Goal: Task Accomplishment & Management: Use online tool/utility

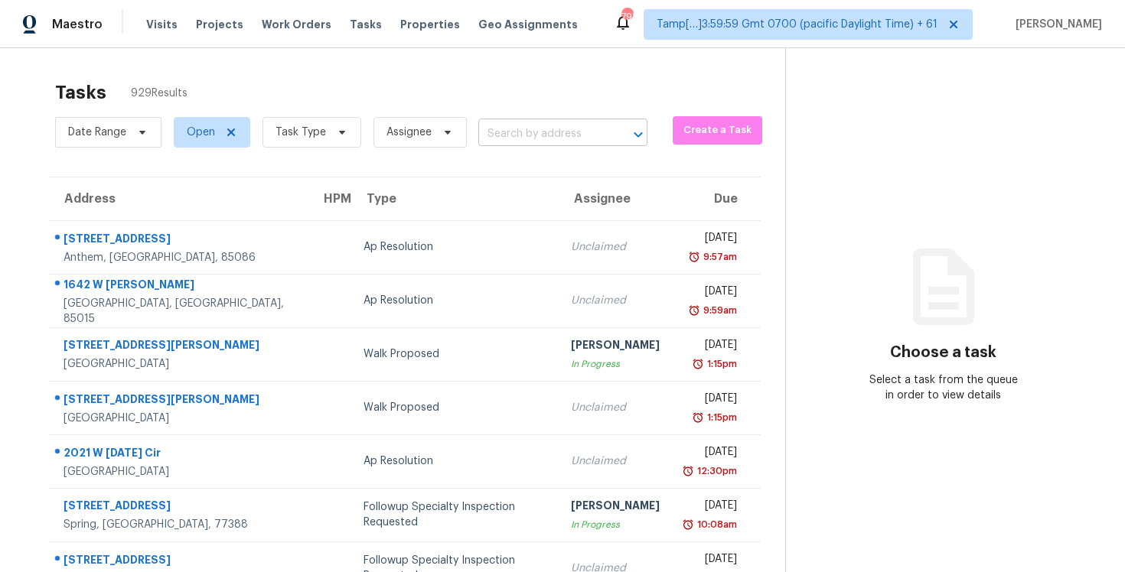
click at [522, 131] on input "text" at bounding box center [541, 134] width 126 height 24
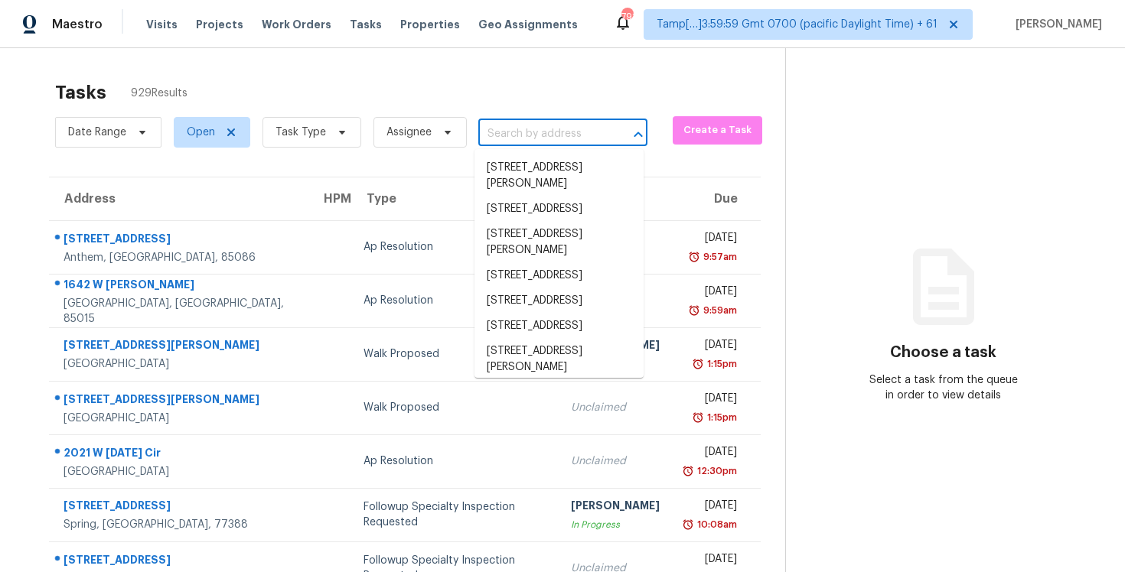
paste input "[STREET_ADDRESS][PERSON_NAME]"
type input "[STREET_ADDRESS][PERSON_NAME]"
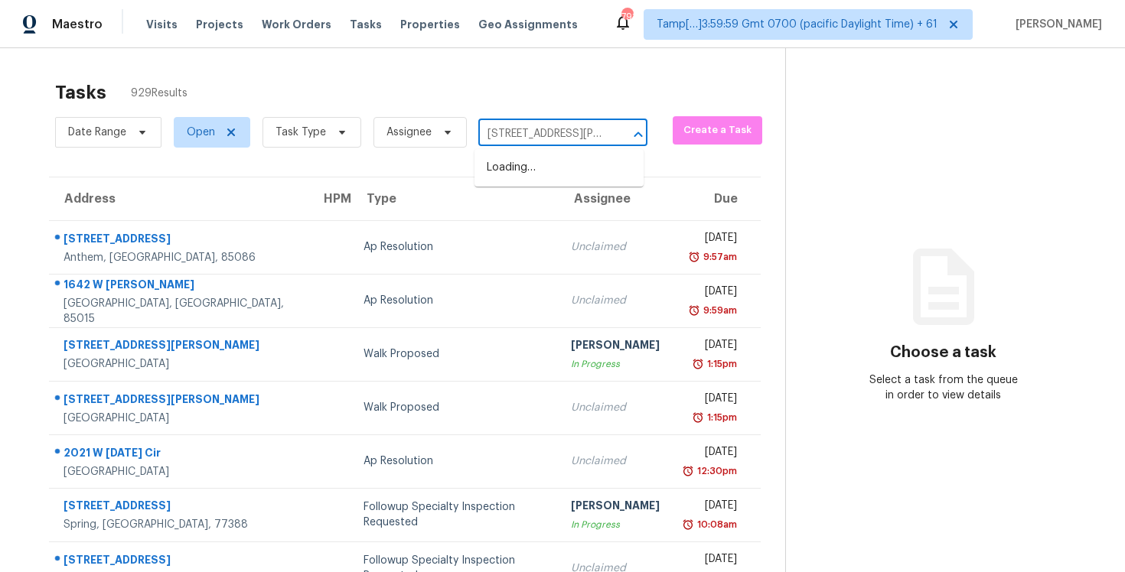
scroll to position [0, 85]
click at [555, 168] on li "[STREET_ADDRESS][PERSON_NAME]" at bounding box center [559, 175] width 169 height 41
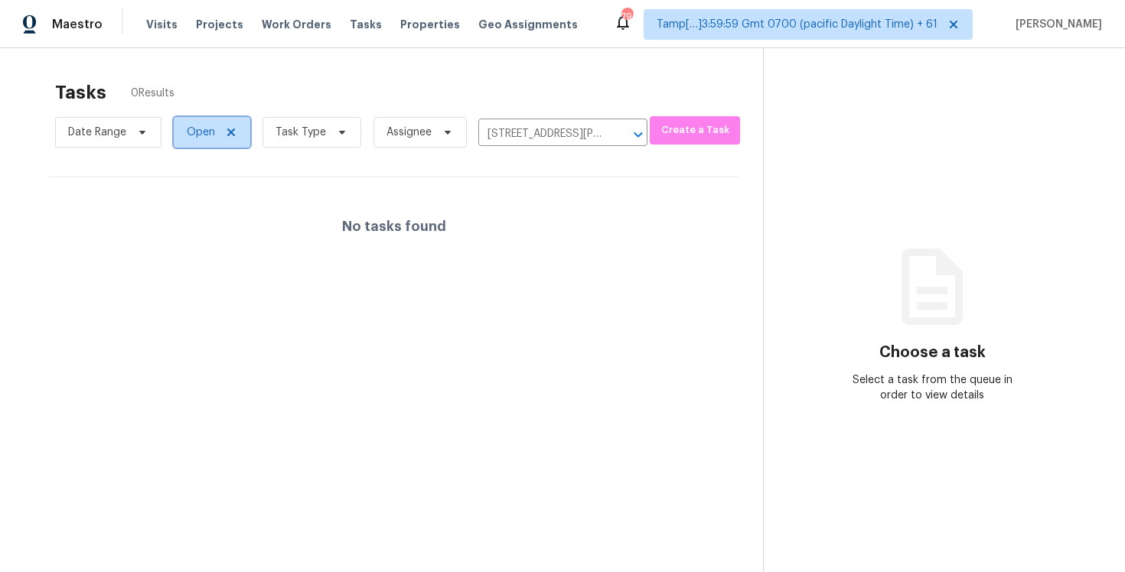
click at [200, 132] on span "Open" at bounding box center [201, 132] width 28 height 15
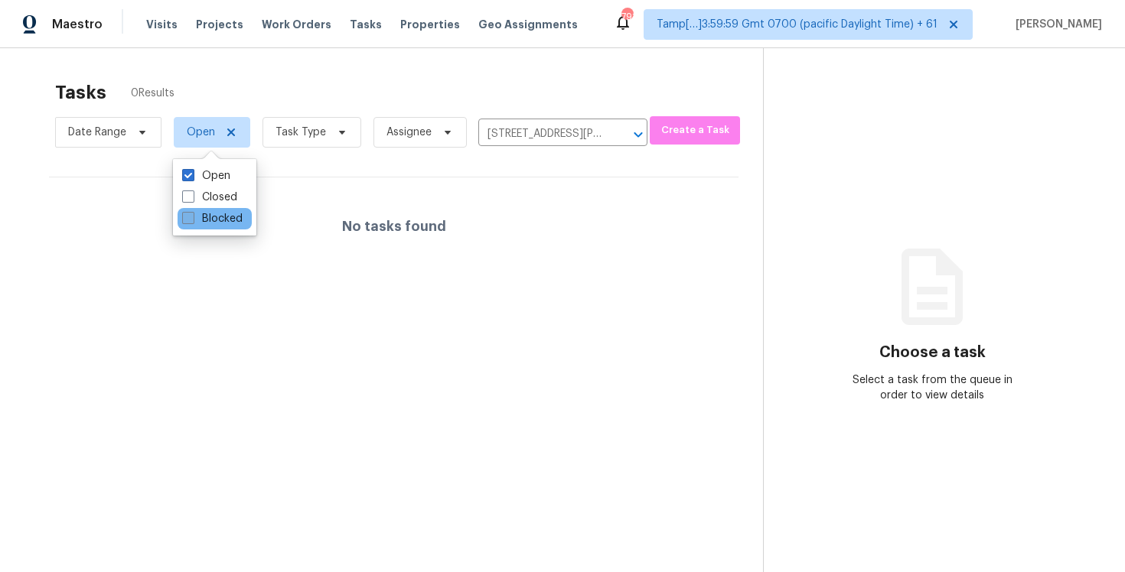
click at [210, 220] on label "Blocked" at bounding box center [212, 218] width 60 height 15
click at [192, 220] on input "Blocked" at bounding box center [187, 216] width 10 height 10
checkbox input "true"
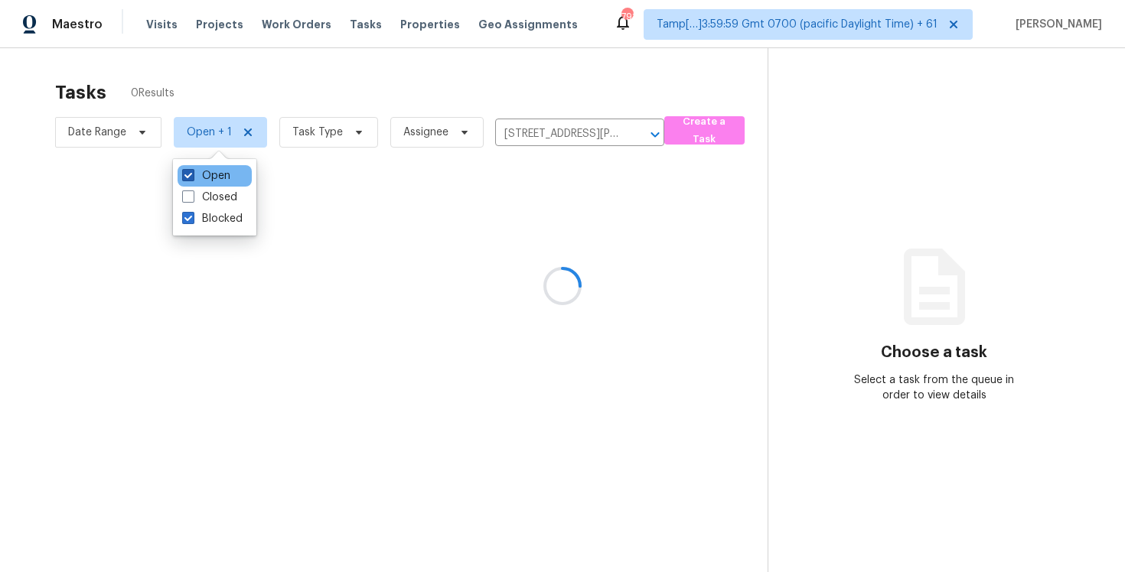
click at [210, 181] on label "Open" at bounding box center [206, 175] width 48 height 15
click at [192, 178] on input "Open" at bounding box center [187, 173] width 10 height 10
checkbox input "false"
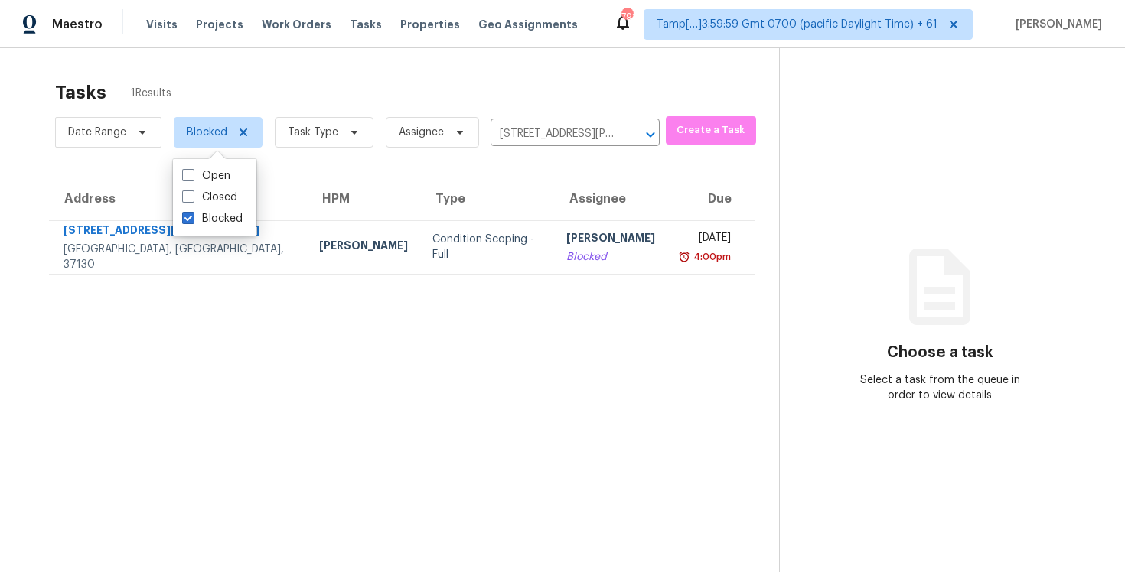
click at [292, 83] on div "Tasks 1 Results" at bounding box center [417, 93] width 724 height 40
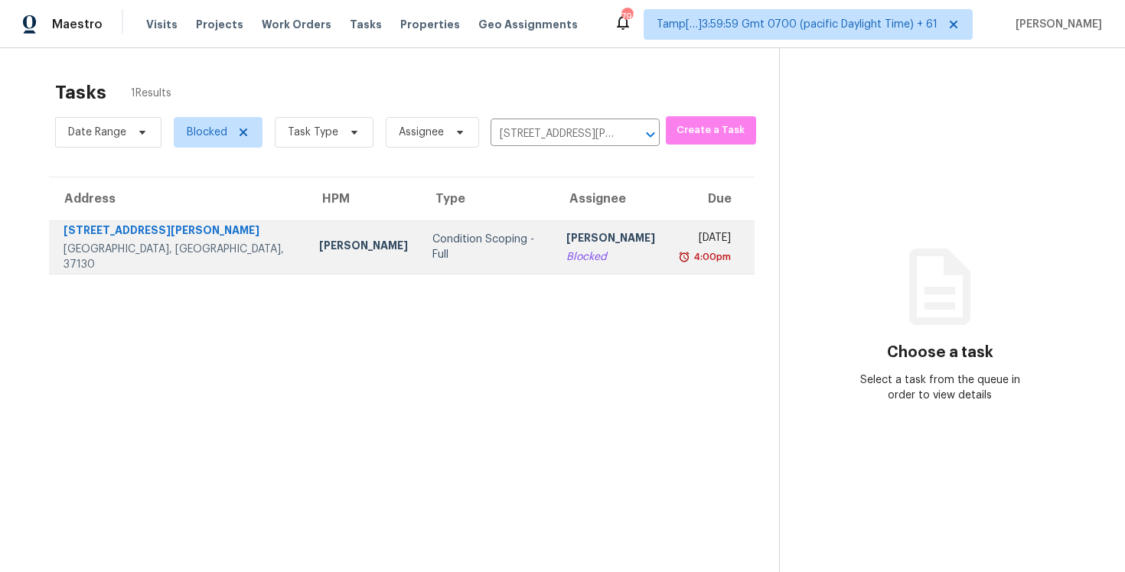
click at [420, 233] on td "Condition Scoping - Full" at bounding box center [487, 247] width 134 height 54
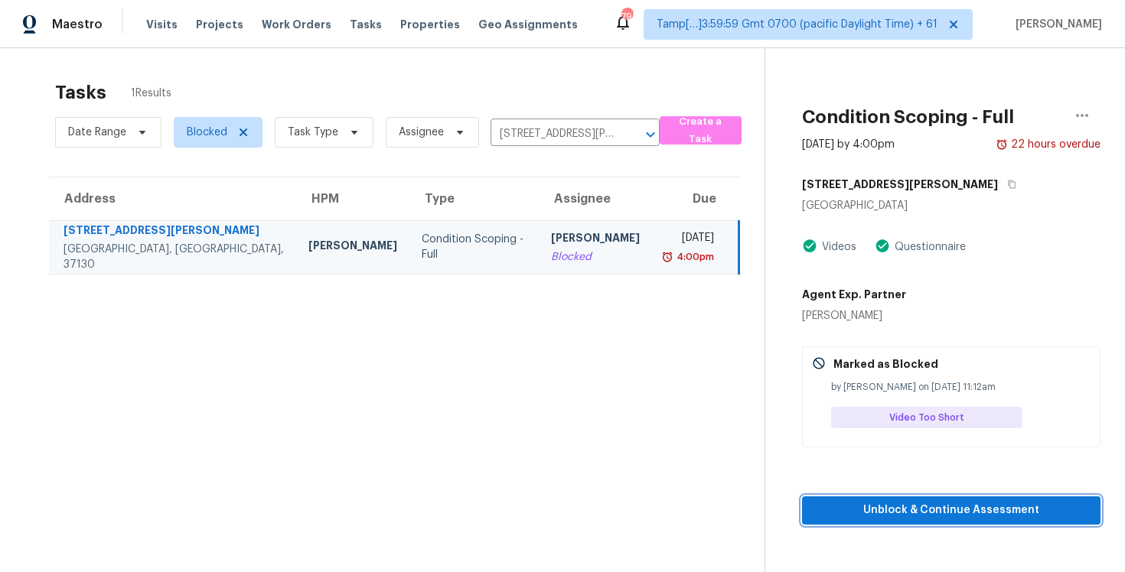
click at [899, 501] on span "Unblock & Continue Assessment" at bounding box center [951, 510] width 274 height 19
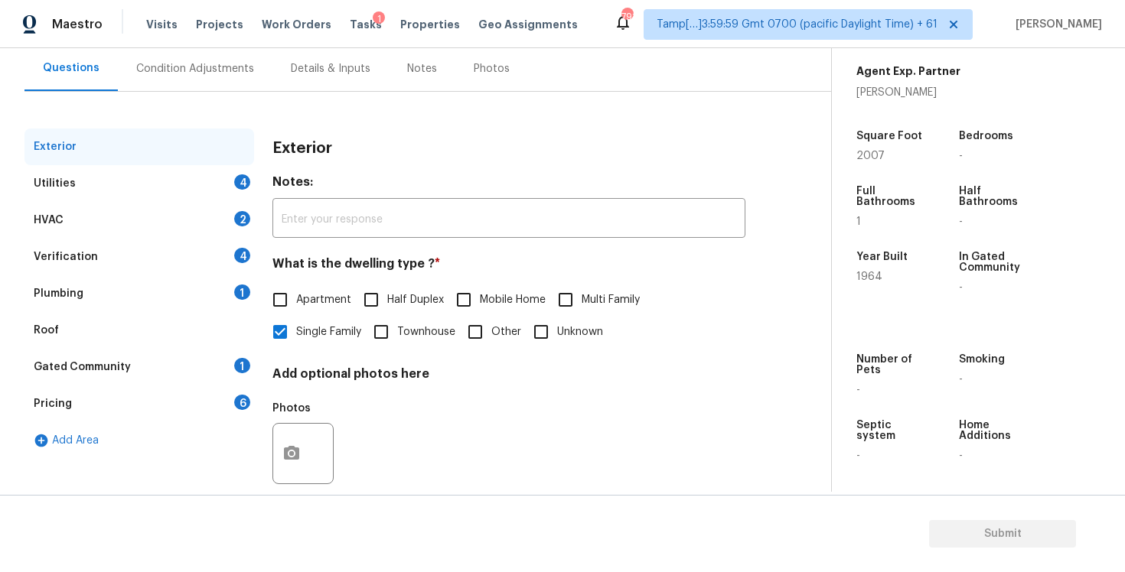
scroll to position [91, 0]
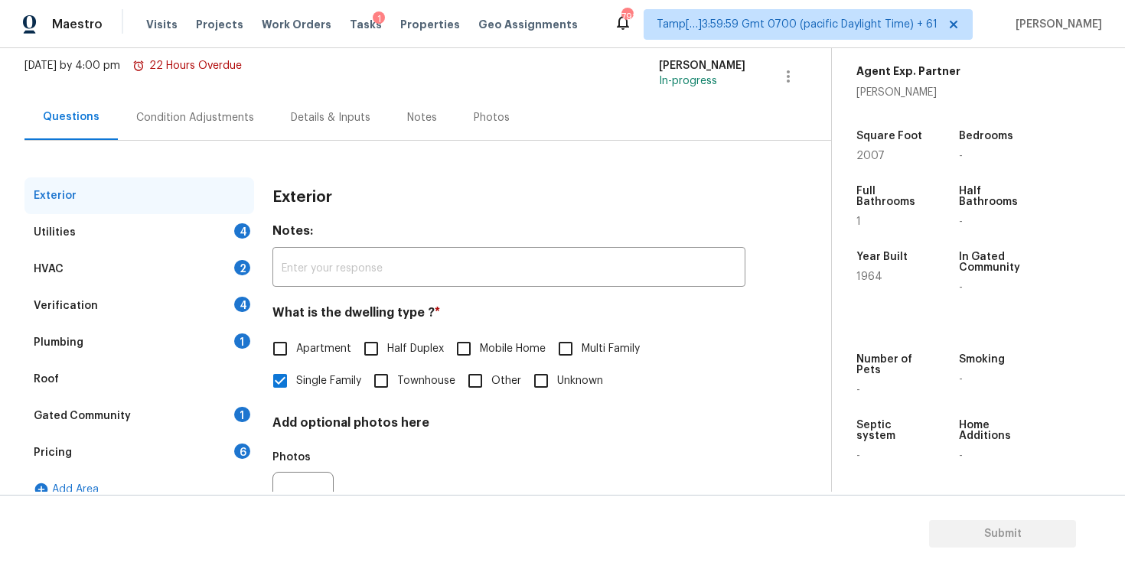
click at [106, 444] on div "Pricing 6" at bounding box center [139, 453] width 230 height 37
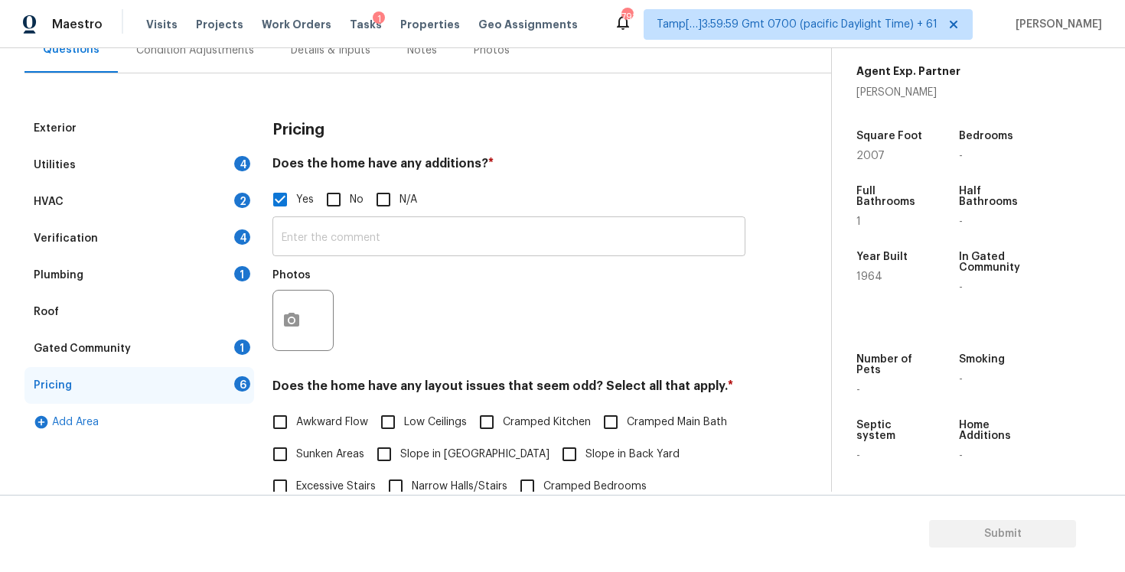
scroll to position [194, 0]
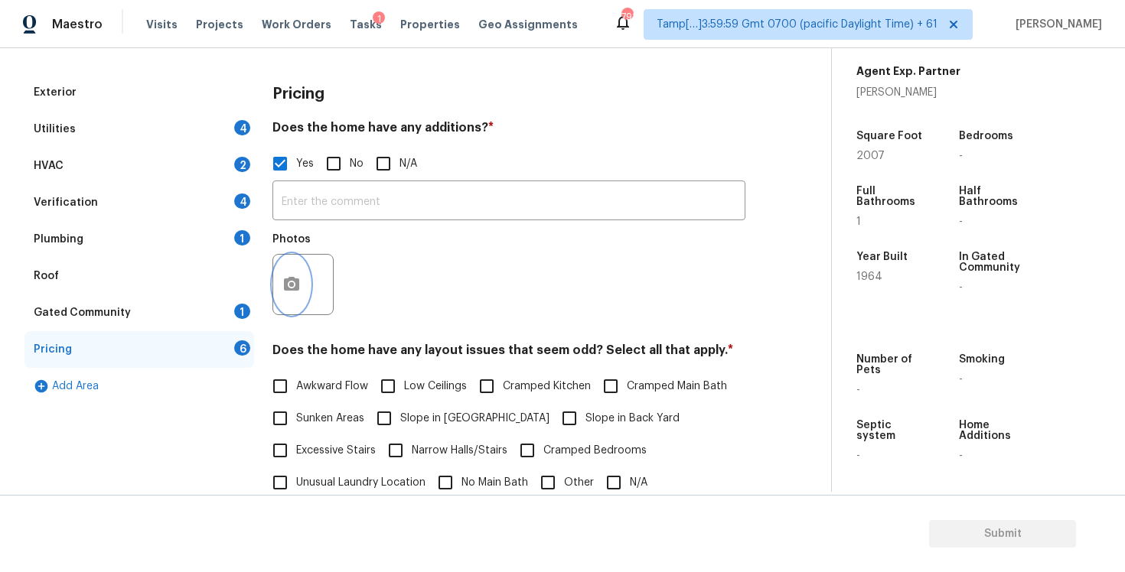
click at [279, 267] on button "button" at bounding box center [291, 285] width 37 height 60
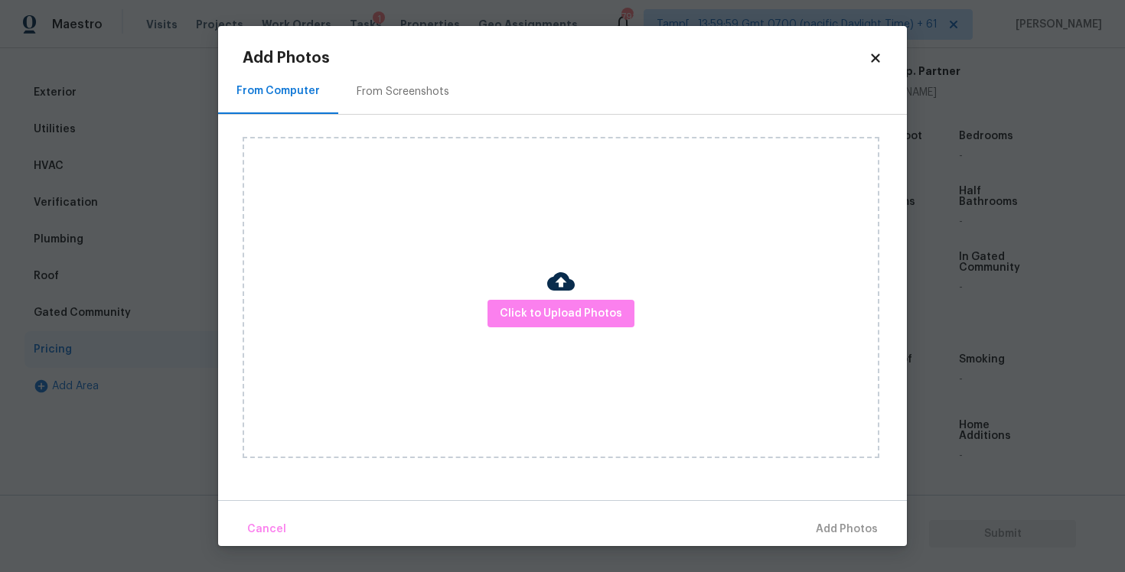
click at [508, 293] on div "Click to Upload Photos" at bounding box center [561, 297] width 637 height 321
click at [543, 302] on button "Click to Upload Photos" at bounding box center [561, 314] width 147 height 28
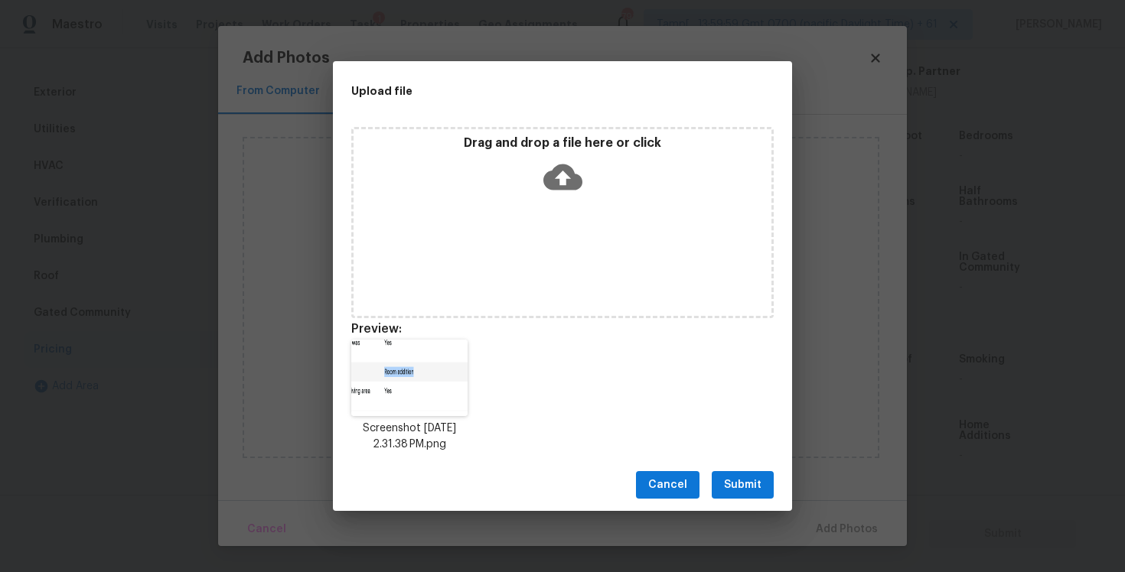
click at [739, 468] on div "Cancel Submit" at bounding box center [562, 485] width 459 height 53
click at [754, 479] on span "Submit" at bounding box center [743, 485] width 38 height 19
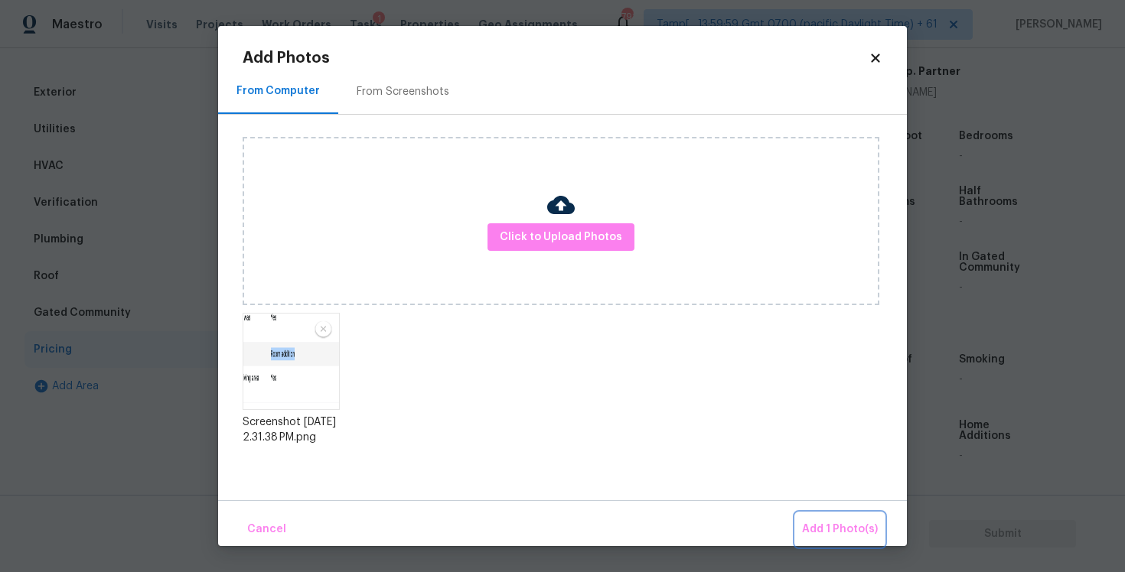
click at [848, 538] on span "Add 1 Photo(s)" at bounding box center [840, 529] width 76 height 19
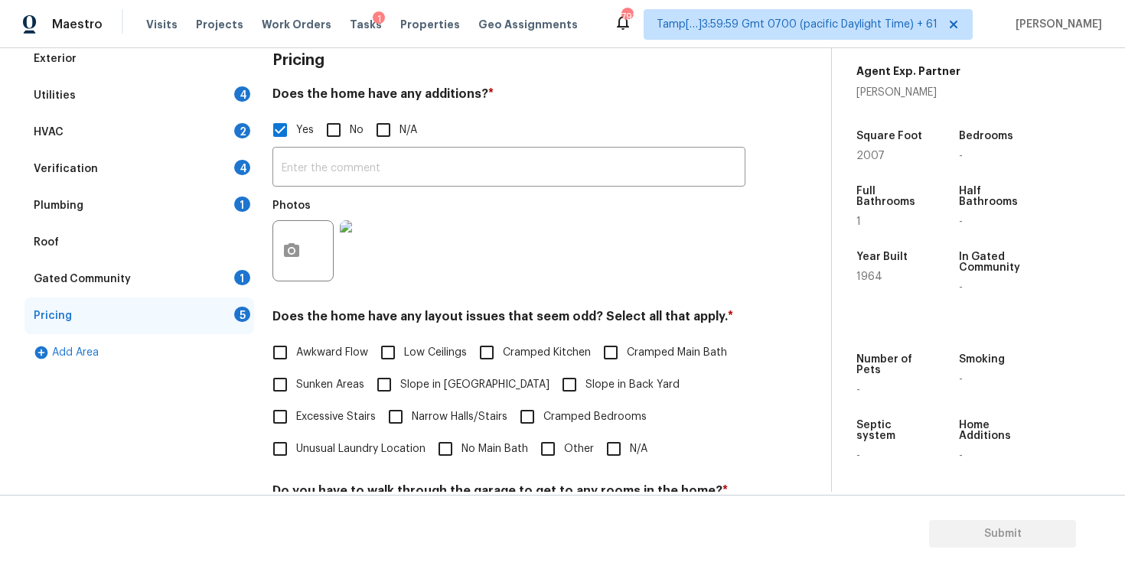
click at [204, 158] on div "Verification 4" at bounding box center [139, 169] width 230 height 37
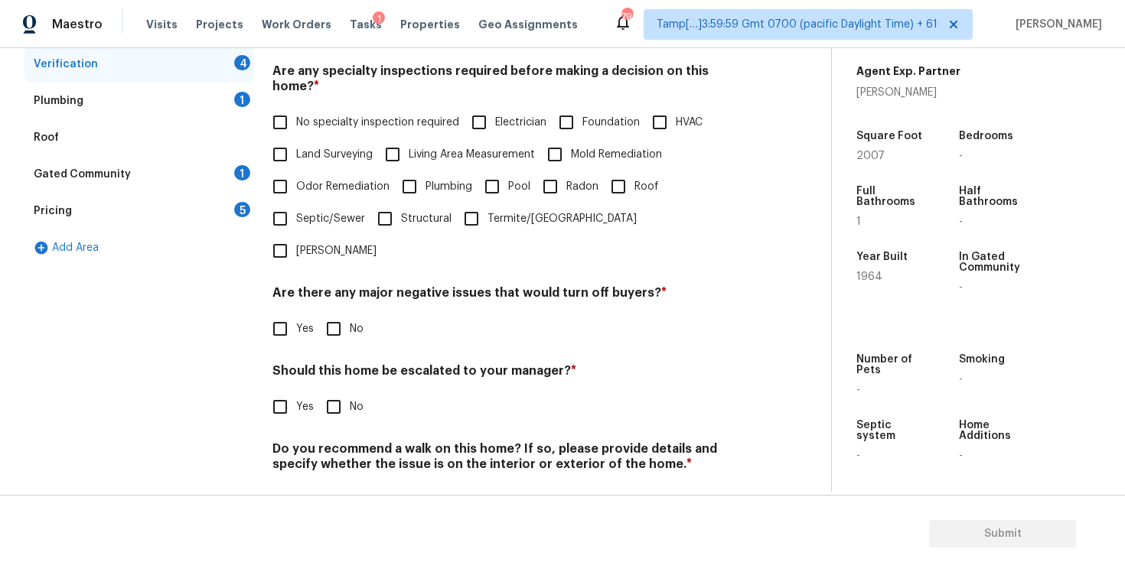
scroll to position [280, 0]
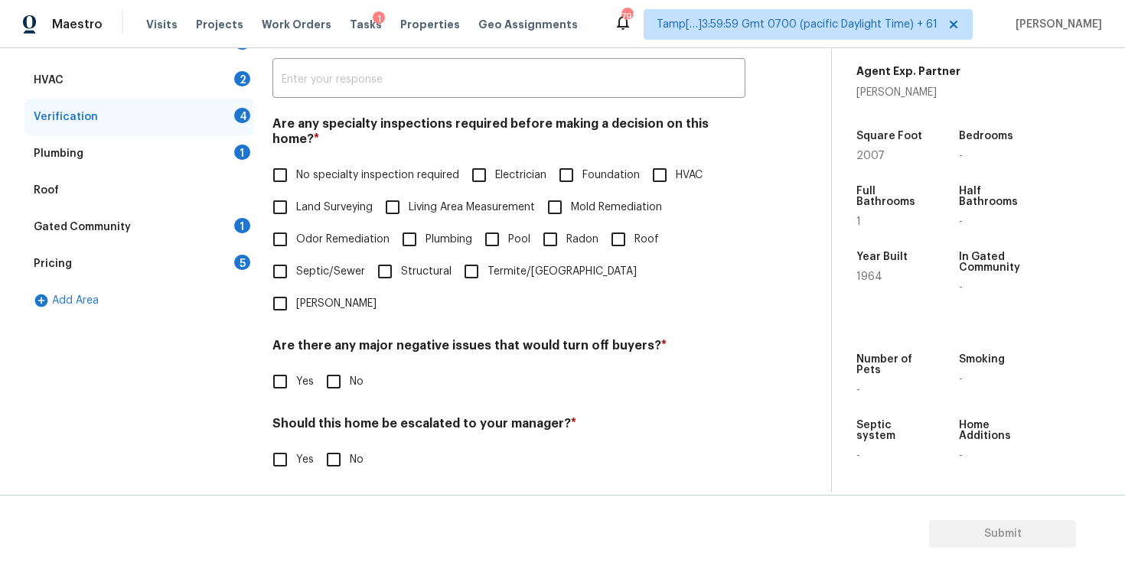
click at [558, 167] on input "Foundation" at bounding box center [566, 175] width 32 height 32
checkbox input "true"
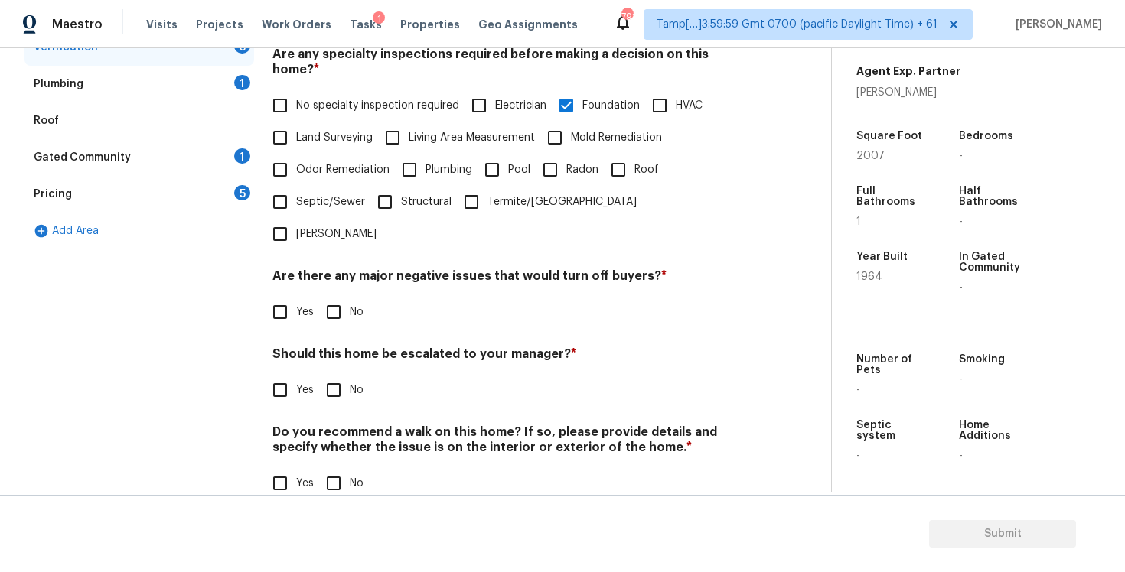
scroll to position [333, 0]
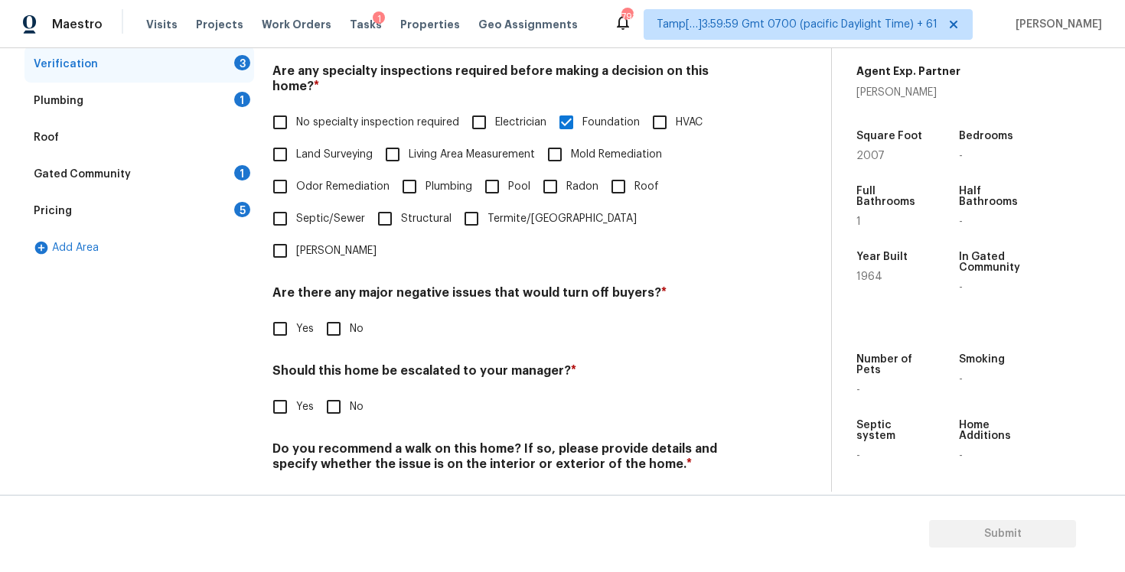
click at [295, 391] on input "Yes" at bounding box center [280, 407] width 32 height 32
checkbox input "true"
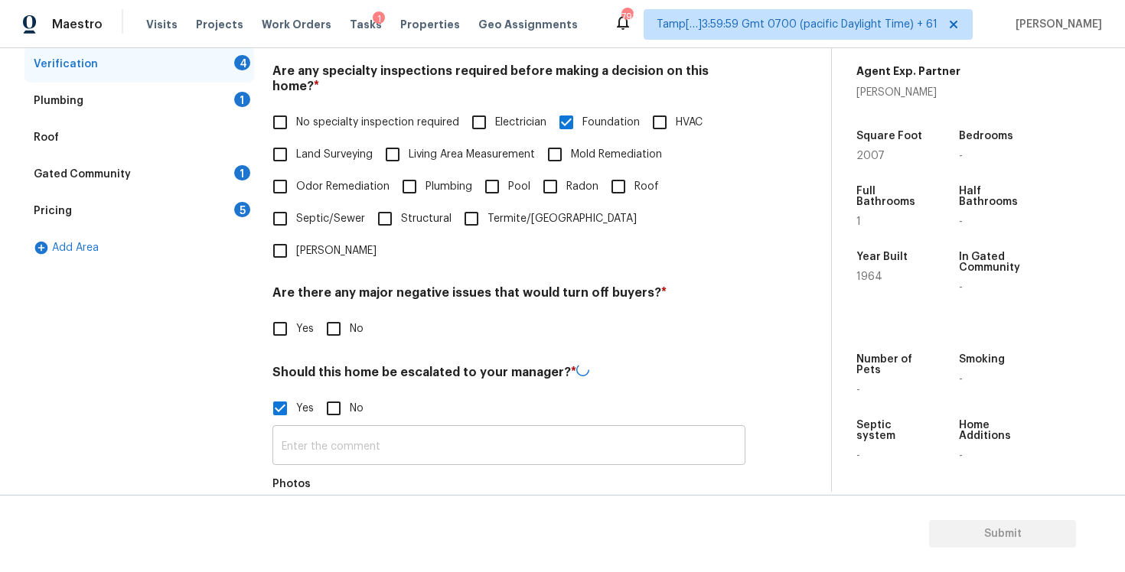
click at [368, 429] on input "text" at bounding box center [508, 447] width 473 height 36
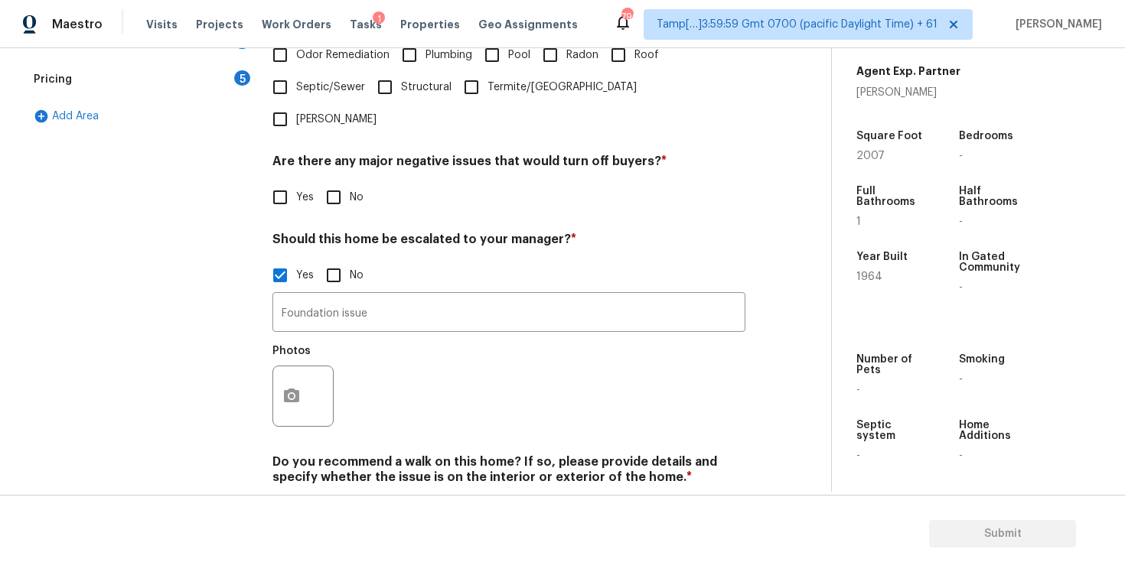
scroll to position [478, 0]
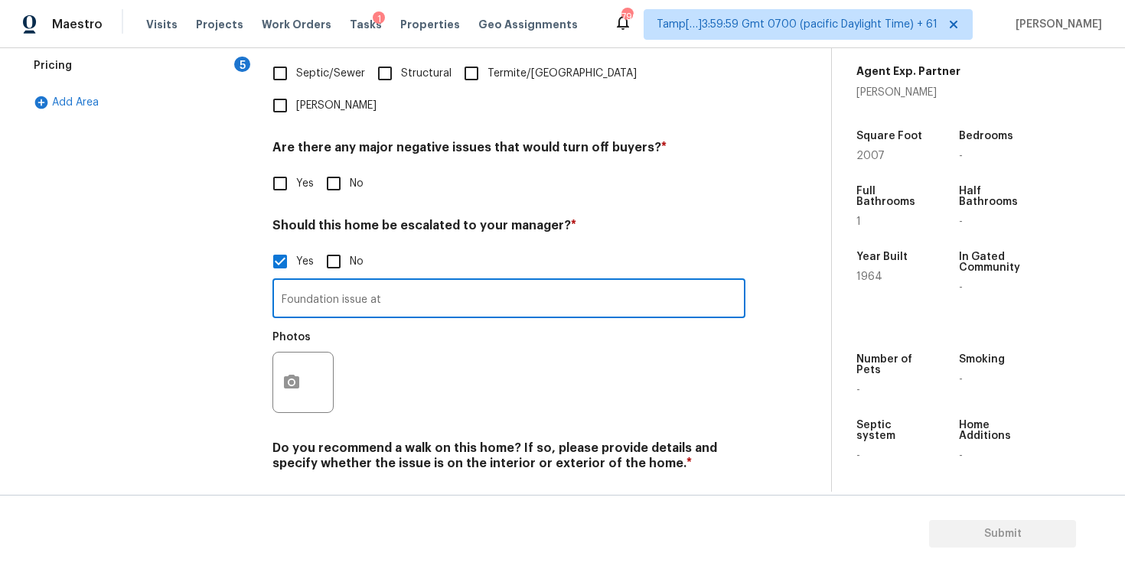
click at [528, 282] on input "Foundation issue at" at bounding box center [508, 300] width 473 height 36
type input "Foundation issue at 2:04"
click at [295, 375] on icon "button" at bounding box center [291, 382] width 15 height 14
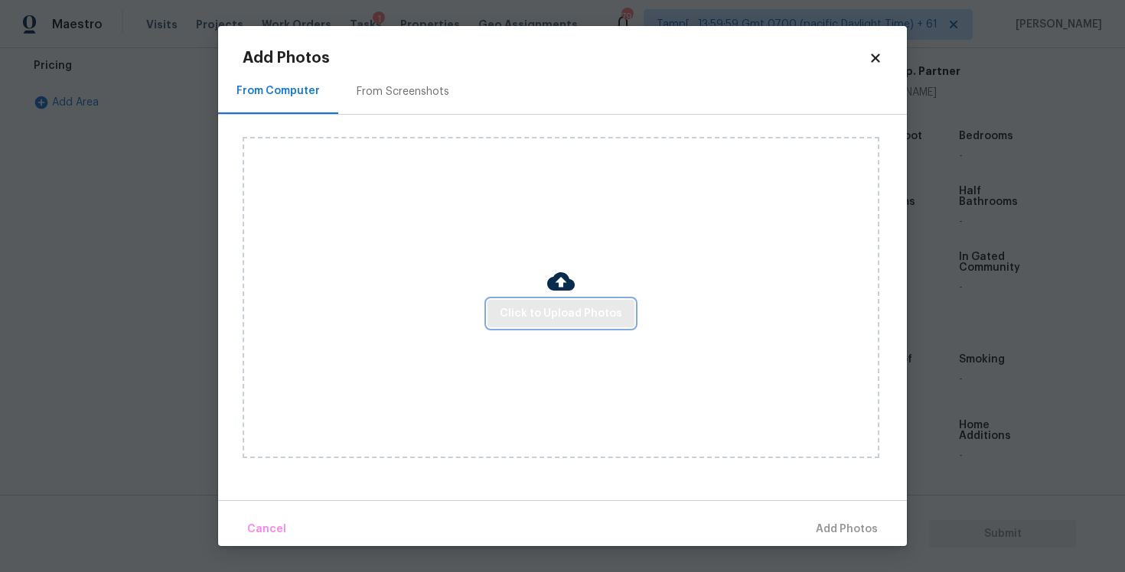
click at [537, 310] on span "Click to Upload Photos" at bounding box center [561, 314] width 122 height 19
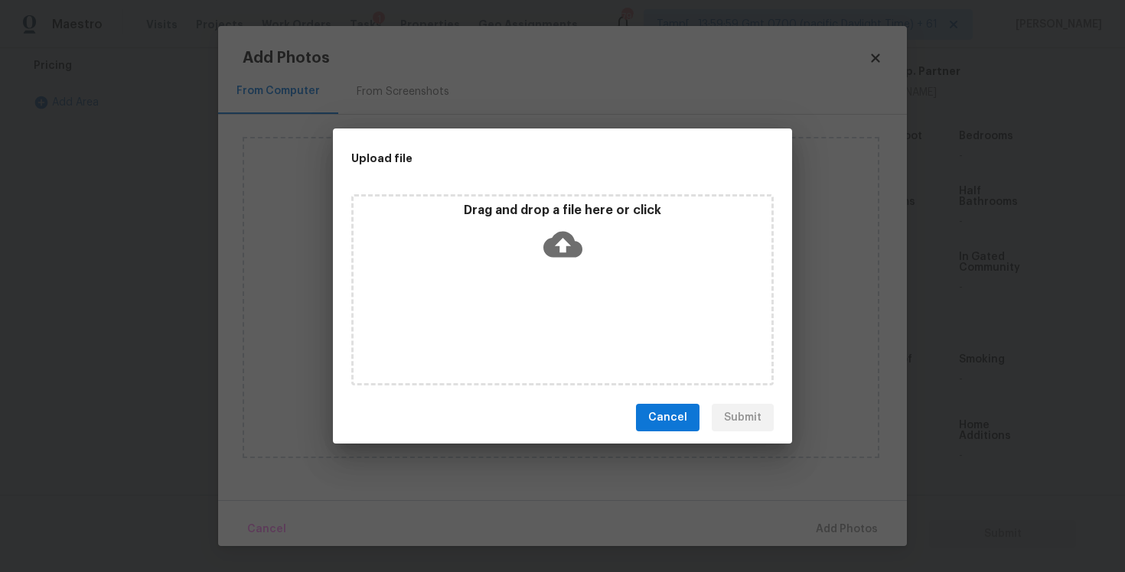
click at [545, 250] on icon at bounding box center [562, 245] width 39 height 26
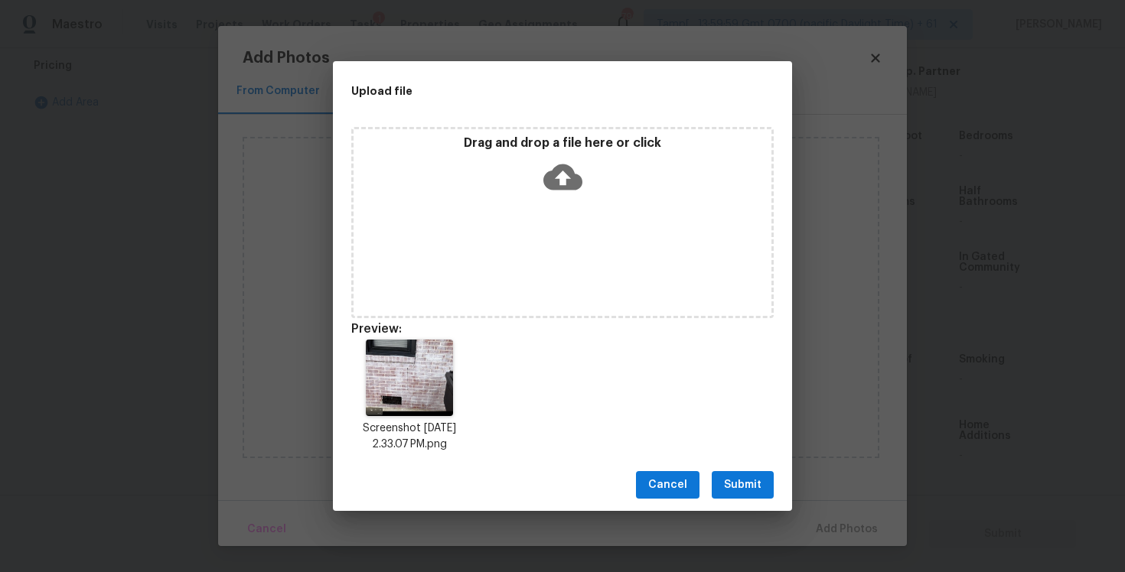
click at [758, 474] on button "Submit" at bounding box center [743, 485] width 62 height 28
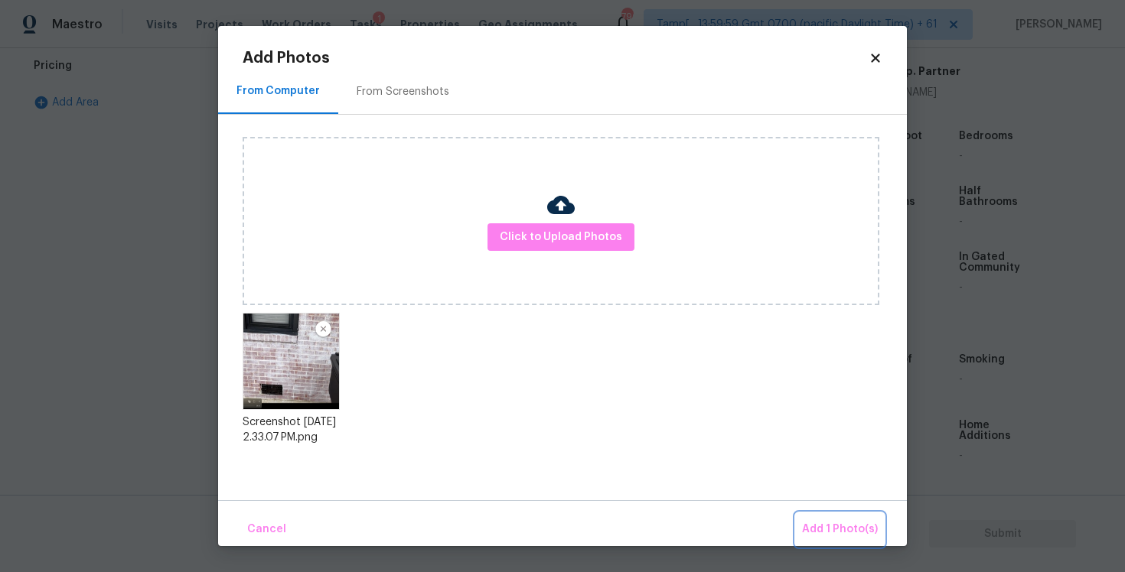
click at [849, 533] on span "Add 1 Photo(s)" at bounding box center [840, 529] width 76 height 19
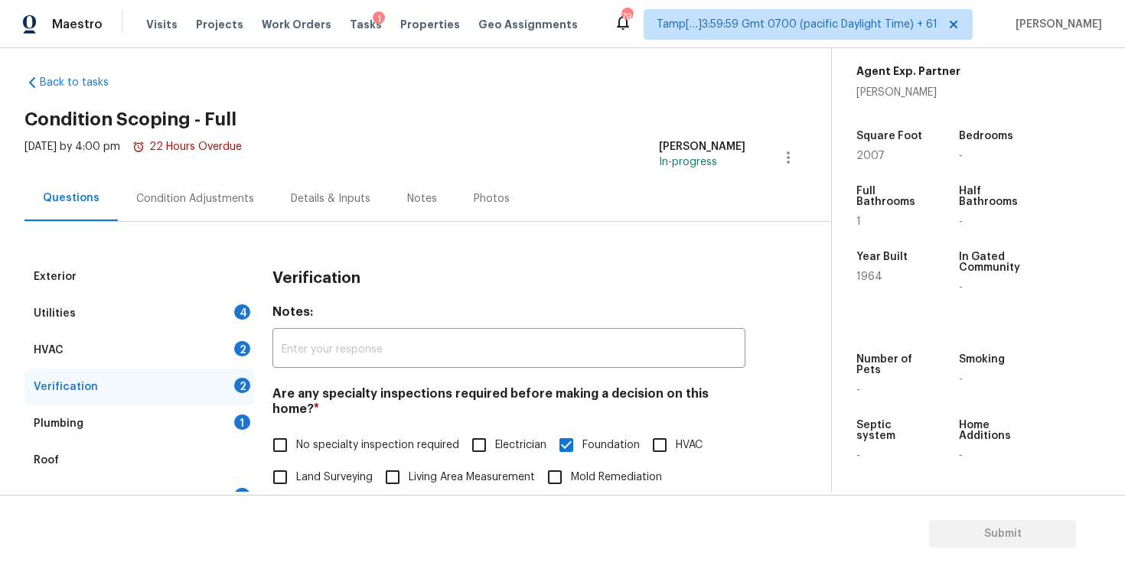
scroll to position [0, 0]
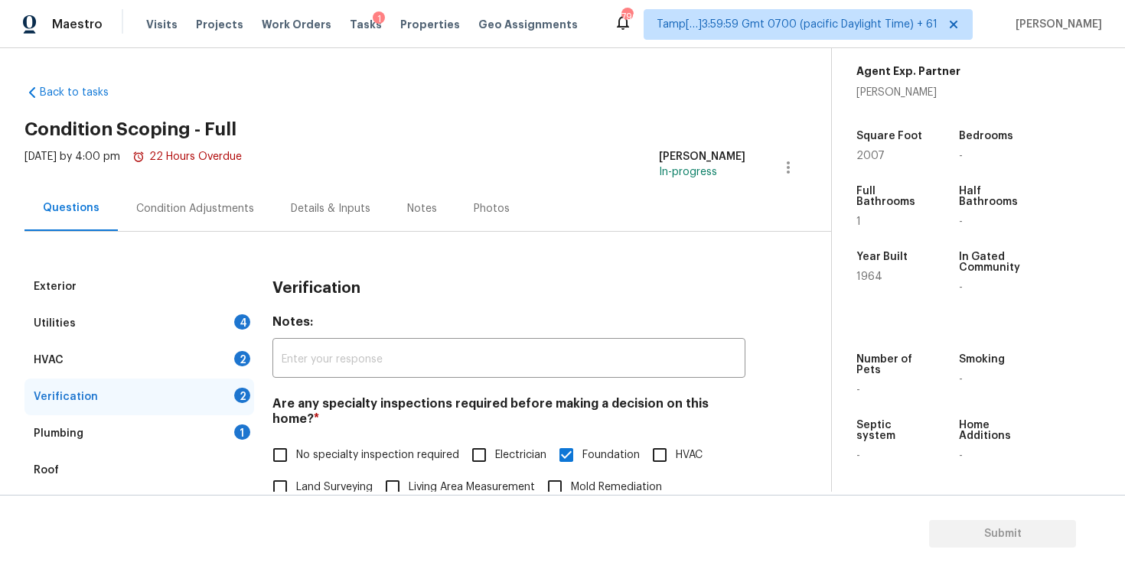
click at [194, 214] on div "Condition Adjustments" at bounding box center [195, 208] width 118 height 15
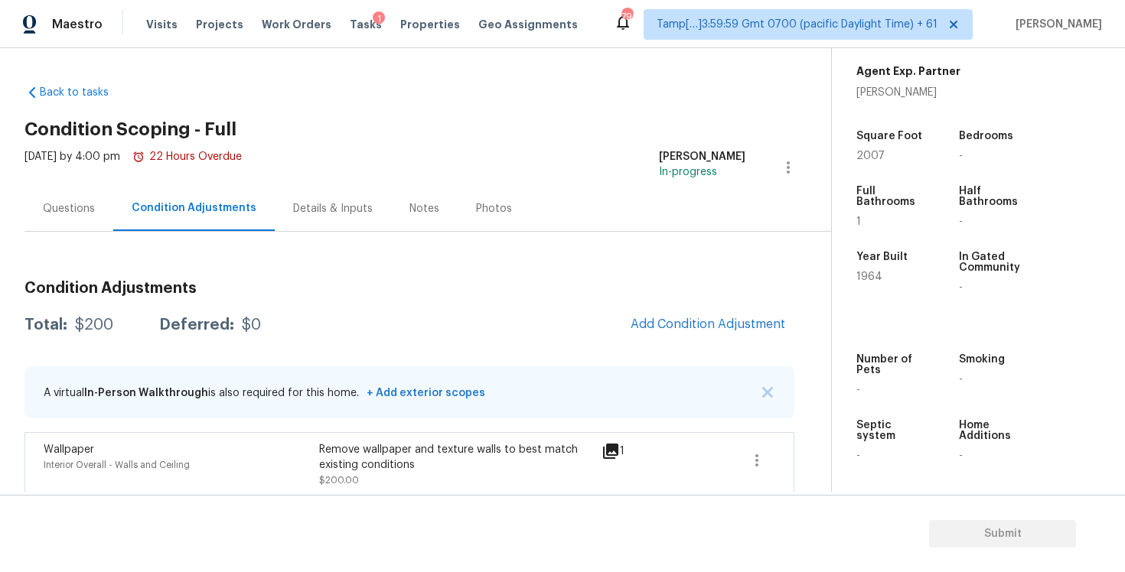
scroll to position [11, 0]
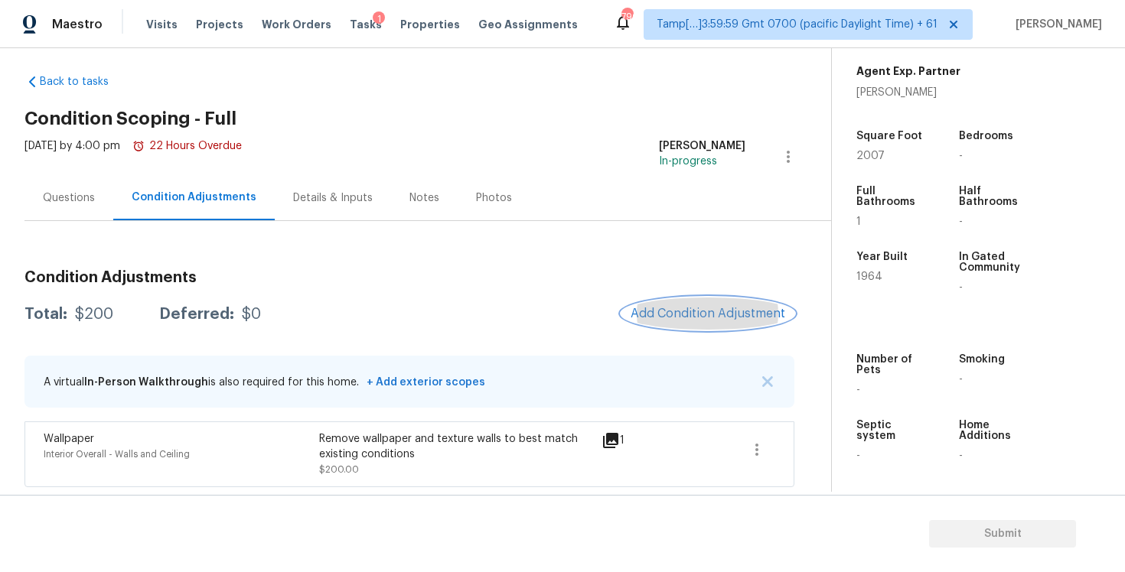
click at [667, 308] on span "Add Condition Adjustment" at bounding box center [708, 314] width 155 height 14
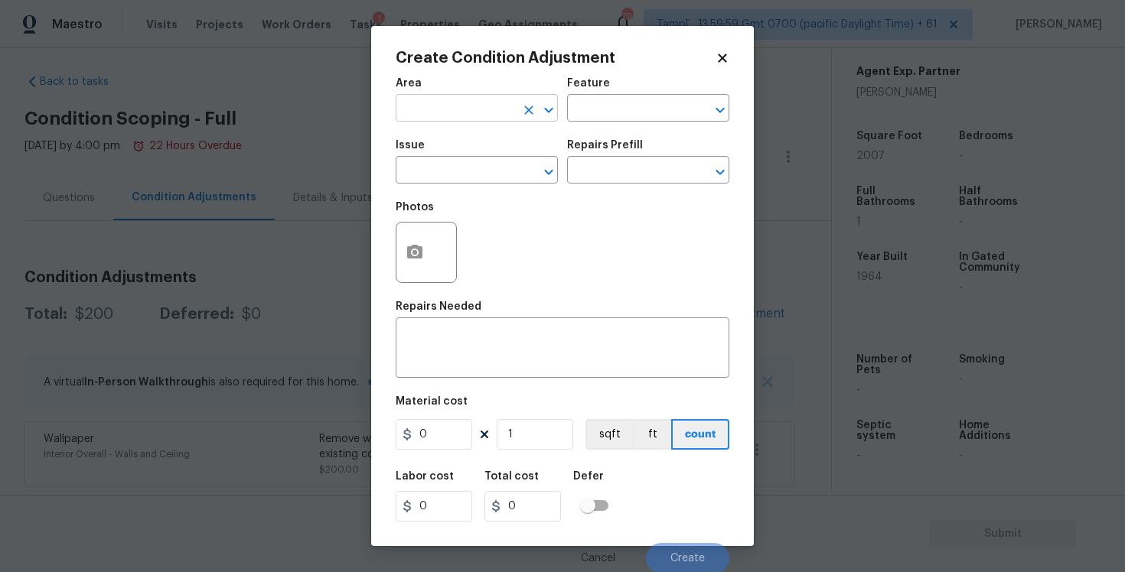
click at [432, 111] on input "text" at bounding box center [455, 110] width 119 height 24
type input "e"
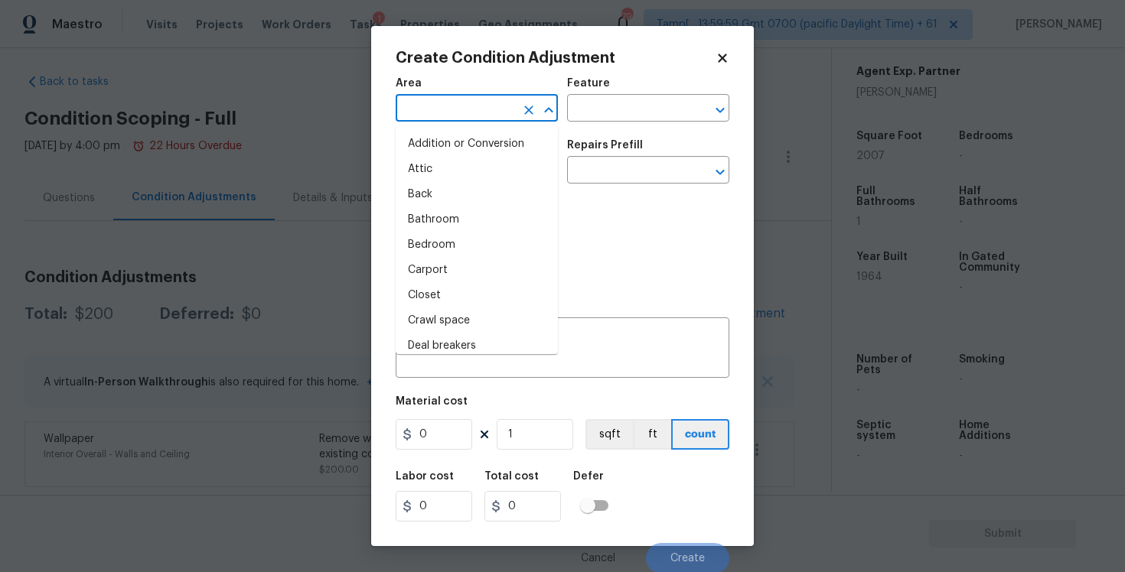
type input "x"
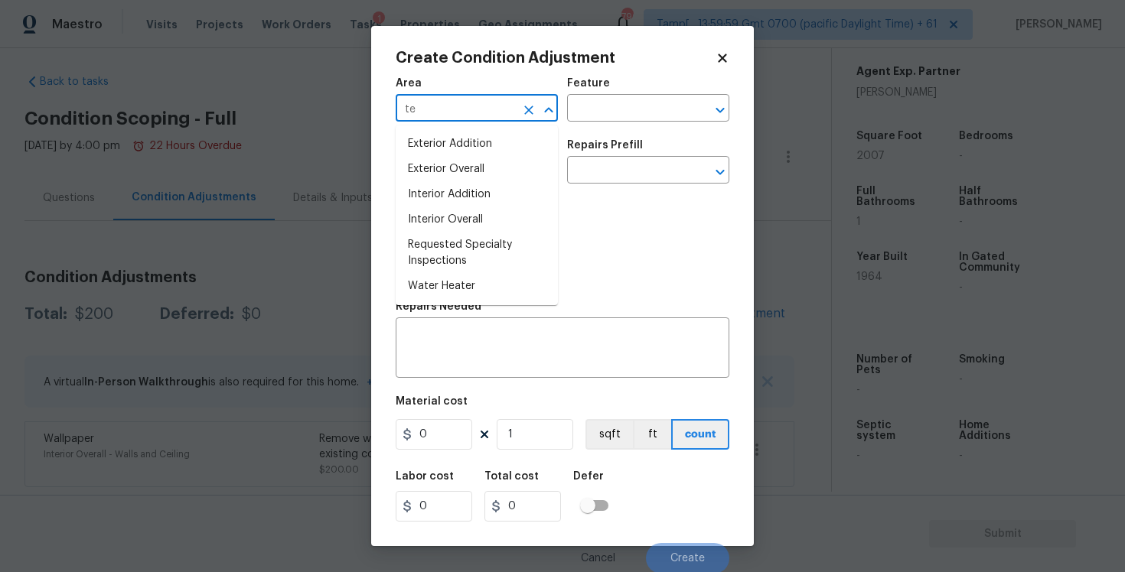
type input "t"
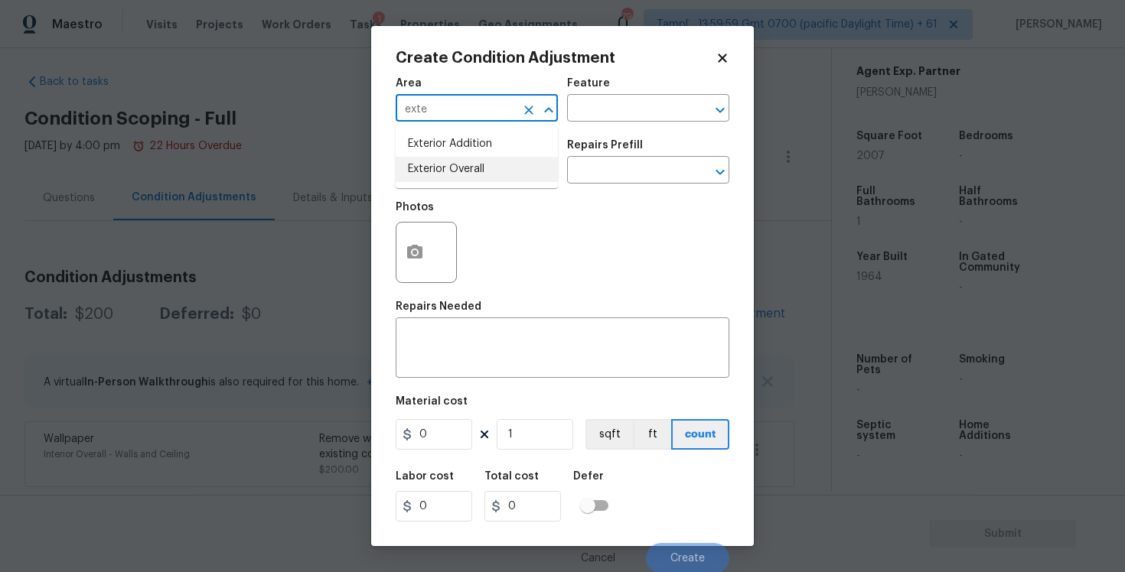
click at [432, 177] on li "Exterior Overall" at bounding box center [477, 169] width 162 height 25
type input "Exterior Overall"
click at [432, 177] on input "text" at bounding box center [455, 172] width 119 height 24
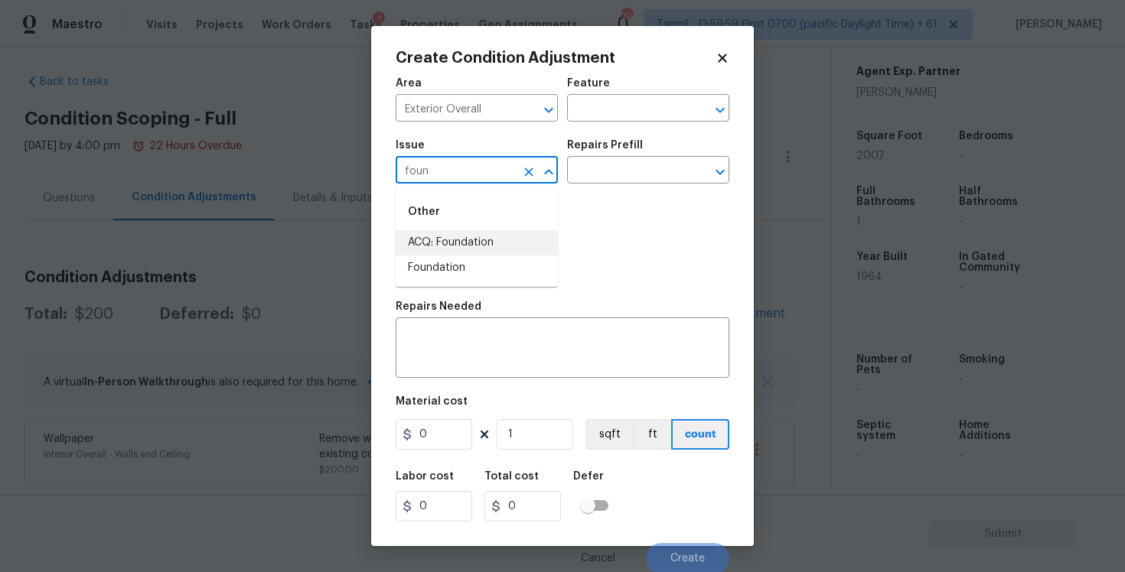
click at [439, 236] on li "ACQ: Foundation" at bounding box center [477, 242] width 162 height 25
type input "ACQ: Foundation"
click at [614, 164] on input "text" at bounding box center [626, 172] width 119 height 24
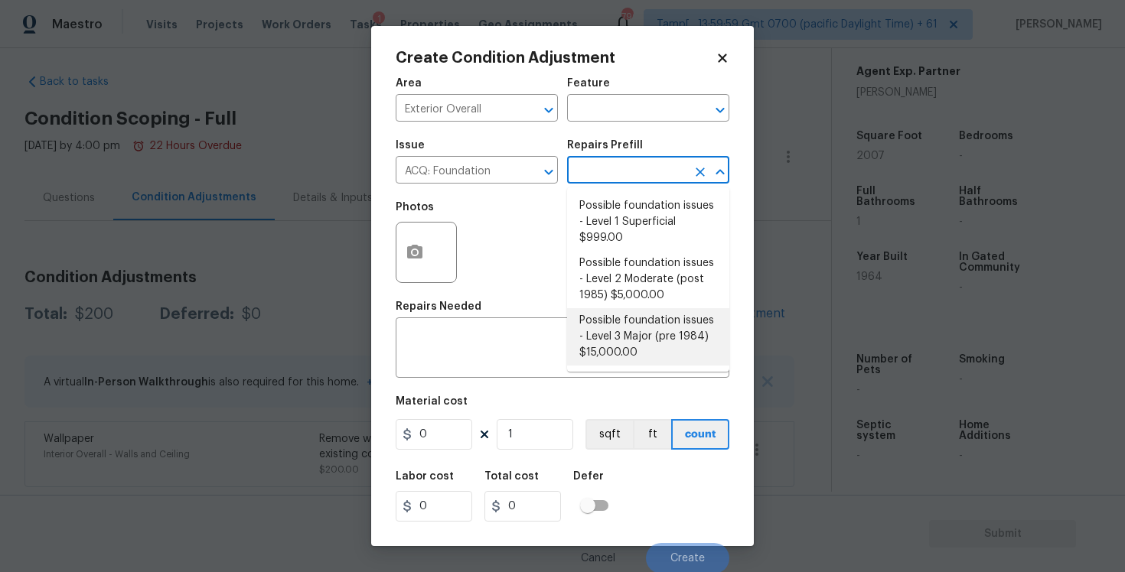
click at [605, 334] on li "Possible foundation issues - Level 3 Major (pre 1984) $15,000.00" at bounding box center [648, 336] width 162 height 57
type input "Acquisition"
type textarea "Possible foundation issues - Level 3 Major: Disclaimer: This is NOT a technical…"
type input "15000"
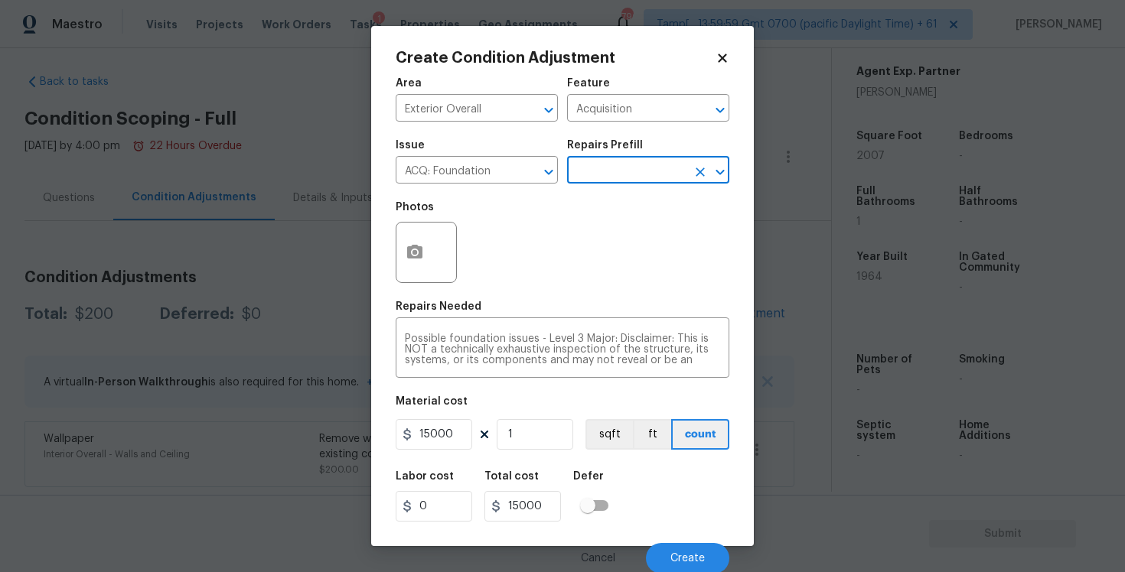
scroll to position [2, 0]
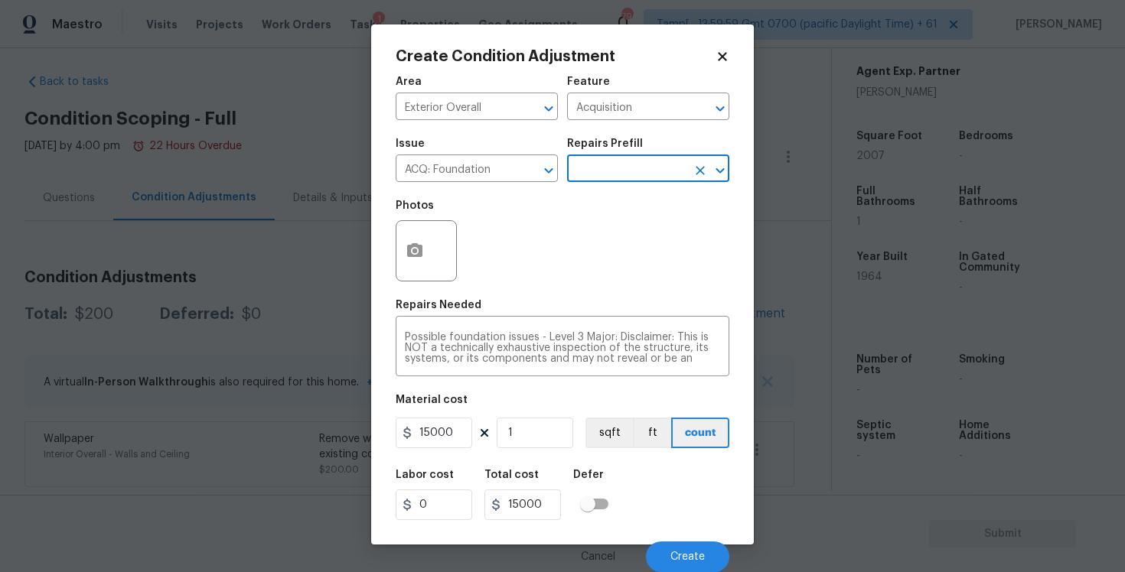
click at [674, 536] on div "Cancel Create" at bounding box center [563, 551] width 334 height 43
click at [675, 550] on button "Create" at bounding box center [687, 557] width 83 height 31
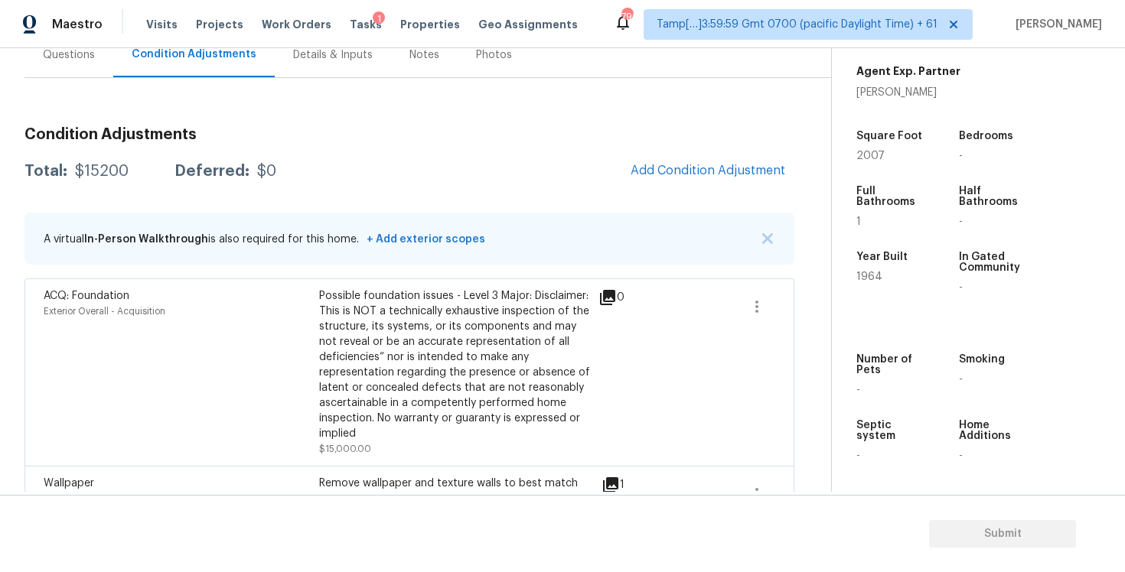
scroll to position [199, 0]
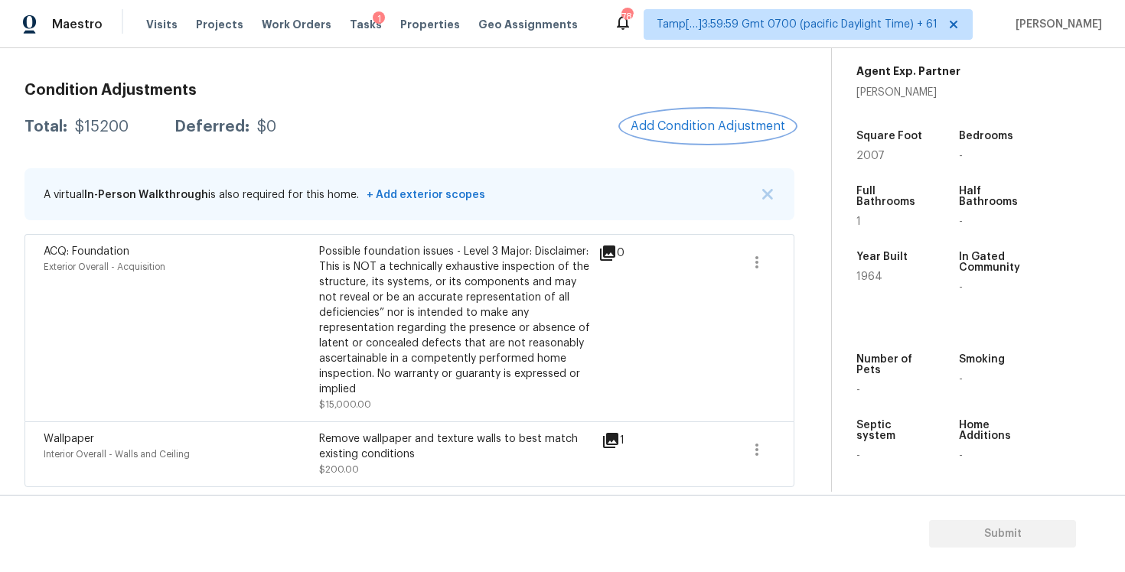
click at [670, 111] on button "Add Condition Adjustment" at bounding box center [707, 126] width 173 height 32
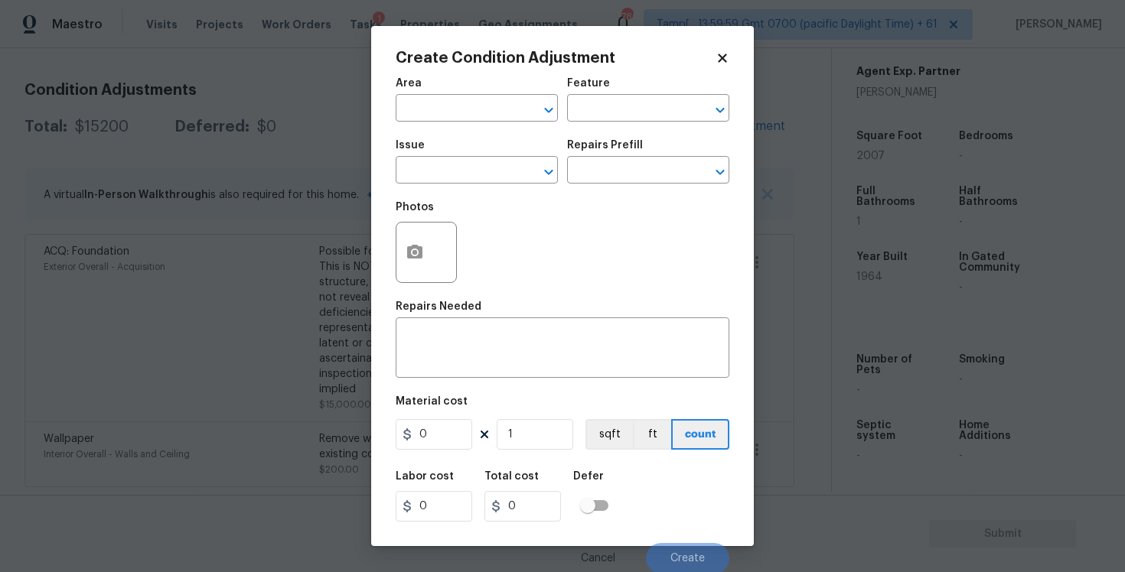
click at [392, 250] on div "Create Condition Adjustment Area ​ Feature ​ Issue ​ Repairs Prefill ​ Photos R…" at bounding box center [562, 286] width 383 height 520
click at [415, 251] on circle "button" at bounding box center [415, 252] width 5 height 5
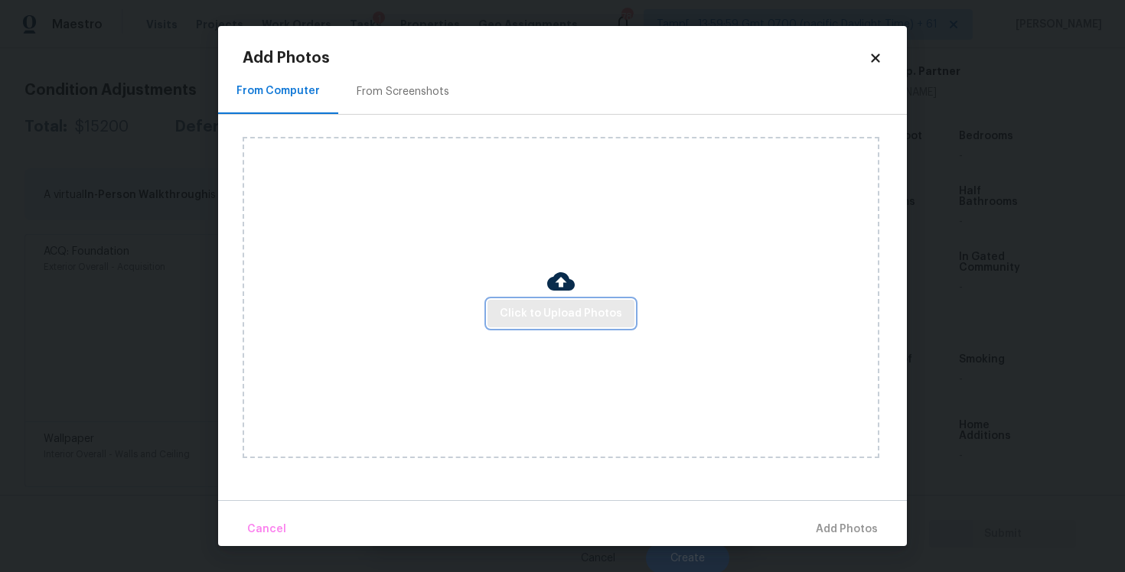
click at [568, 305] on span "Click to Upload Photos" at bounding box center [561, 314] width 122 height 19
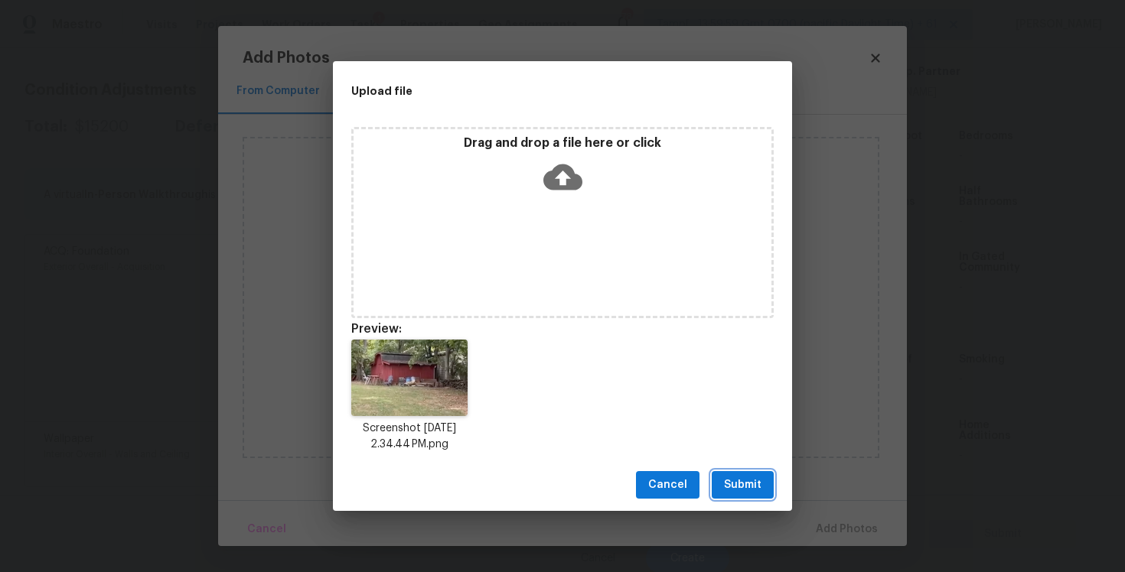
click at [745, 481] on span "Submit" at bounding box center [743, 485] width 38 height 19
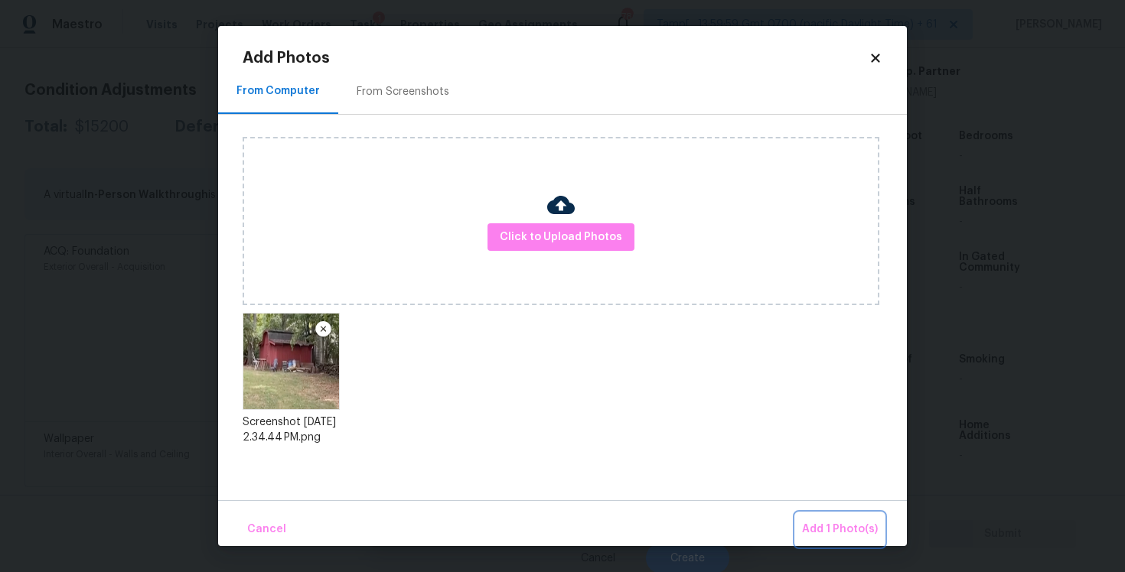
click at [830, 517] on button "Add 1 Photo(s)" at bounding box center [840, 530] width 88 height 33
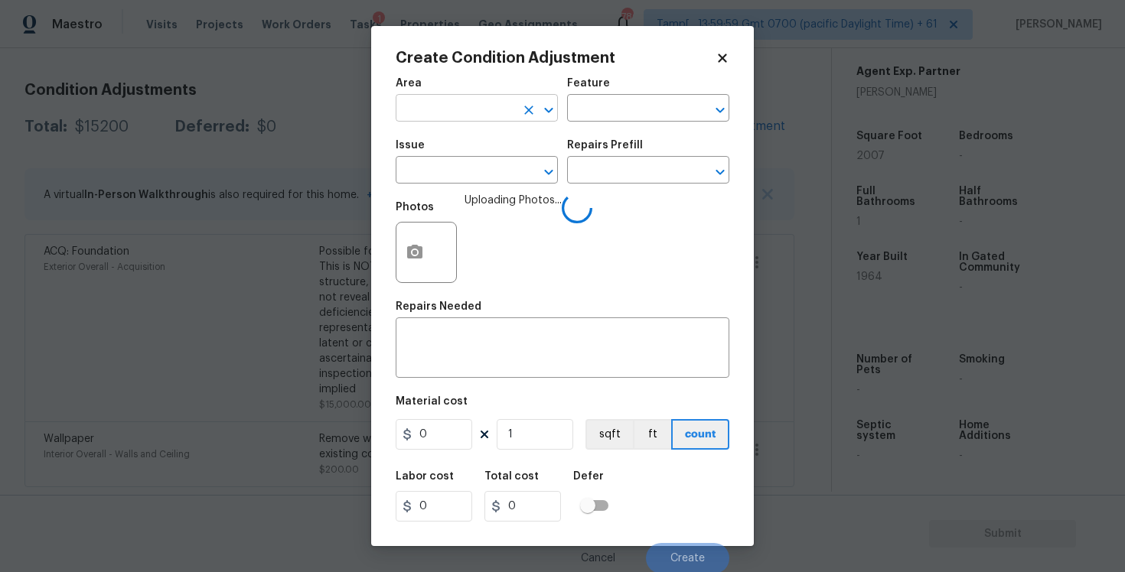
click at [476, 106] on input "text" at bounding box center [455, 110] width 119 height 24
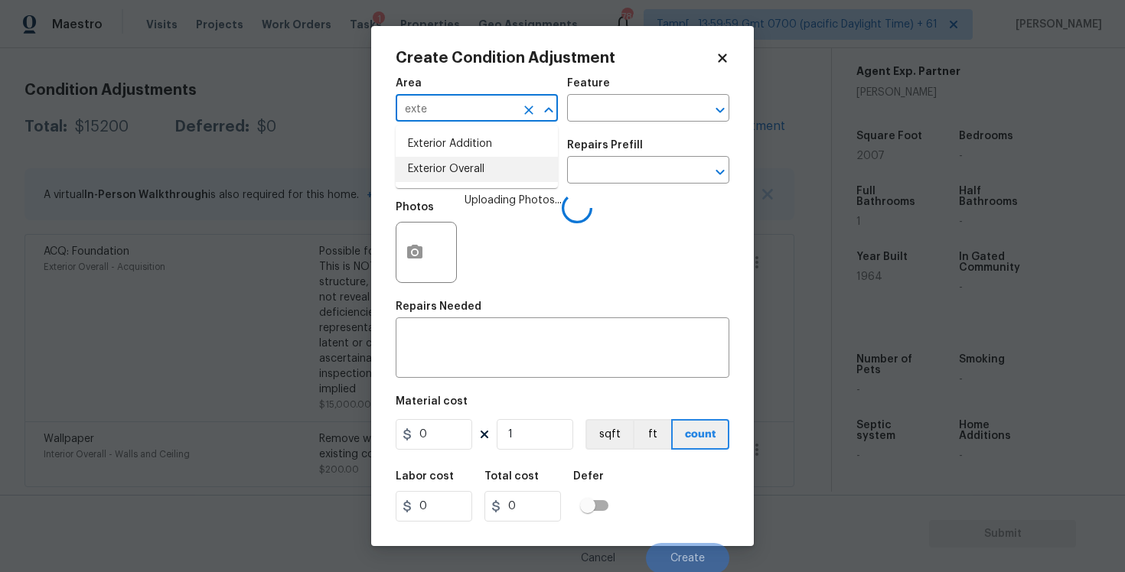
click at [460, 178] on li "Exterior Overall" at bounding box center [477, 169] width 162 height 25
type input "Exterior Overall"
click at [460, 178] on input "text" at bounding box center [455, 172] width 119 height 24
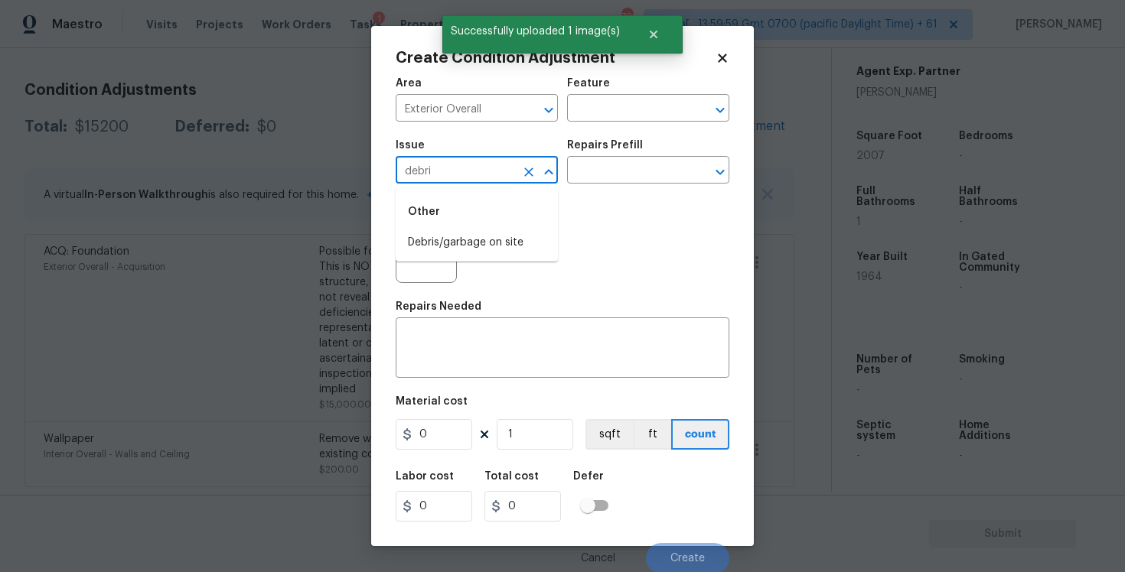
type input "debris"
click at [453, 253] on li "Debris/garbage on site" at bounding box center [477, 242] width 162 height 25
type input "Debris/garbage on site"
click at [459, 357] on textarea at bounding box center [562, 350] width 315 height 32
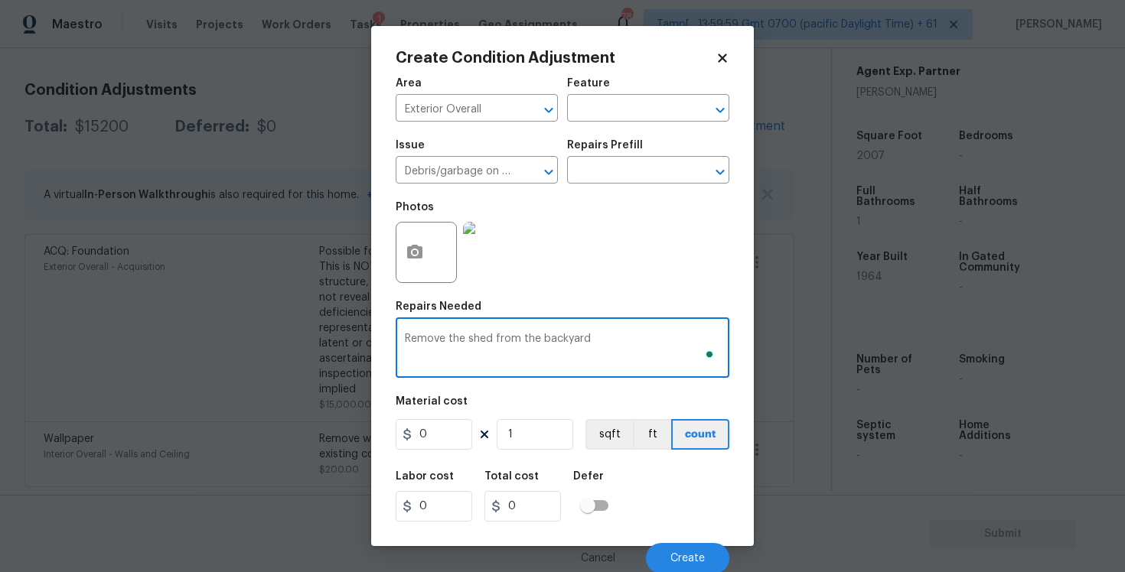
type textarea "Remove the shed from the backyard"
click at [438, 452] on figure "Material cost 0 1 sqft ft count" at bounding box center [563, 424] width 334 height 57
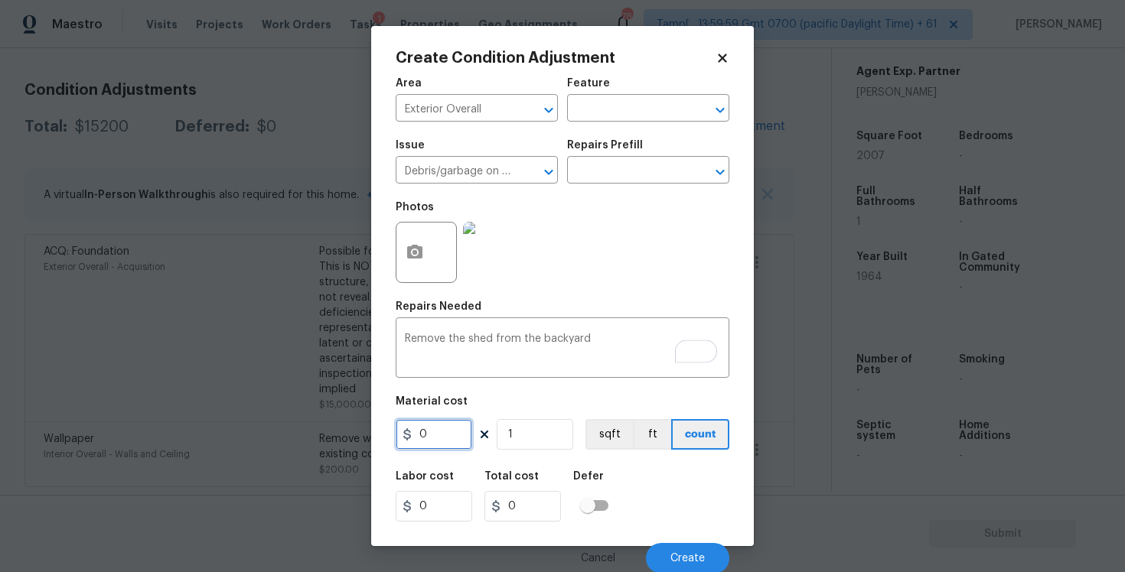
click at [435, 437] on input "0" at bounding box center [434, 434] width 77 height 31
type input "1000"
click at [616, 484] on div "Defer" at bounding box center [595, 481] width 44 height 20
type input "1000"
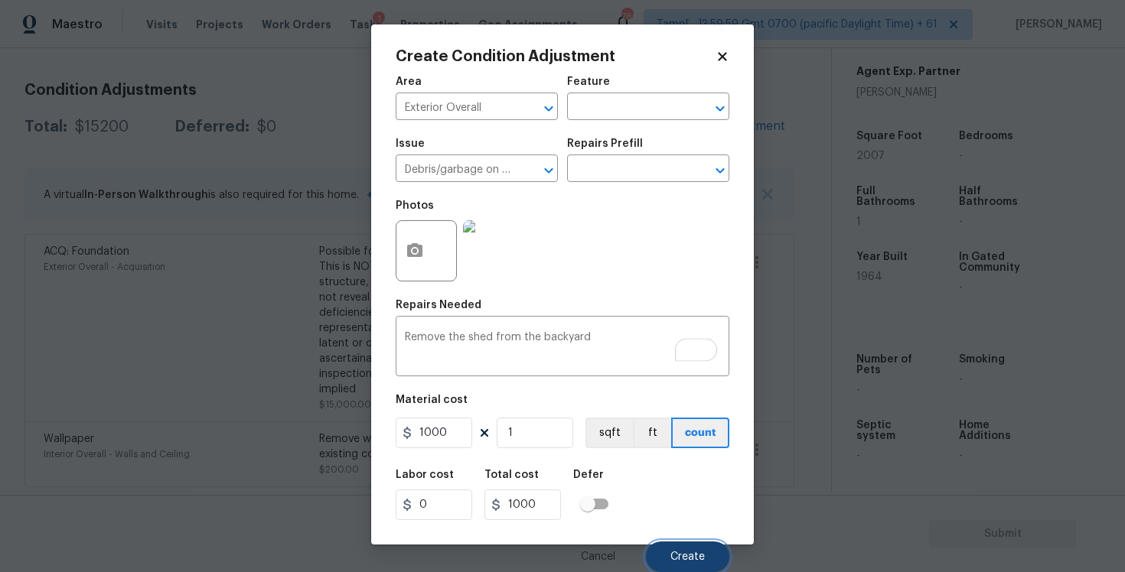
click at [679, 559] on span "Create" at bounding box center [687, 557] width 34 height 11
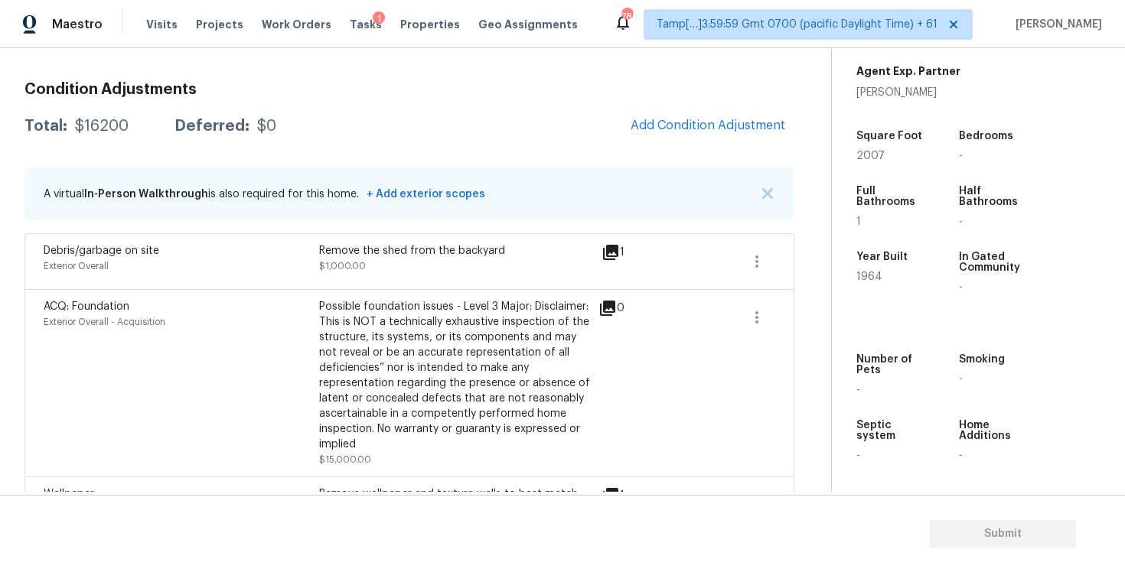
scroll to position [255, 0]
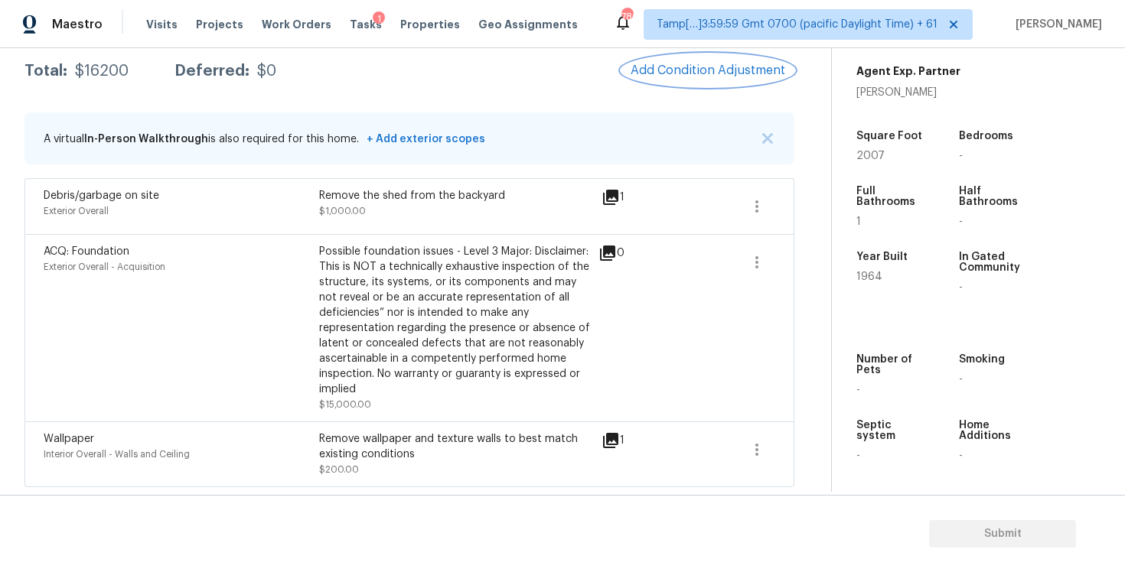
click at [712, 59] on button "Add Condition Adjustment" at bounding box center [707, 70] width 173 height 32
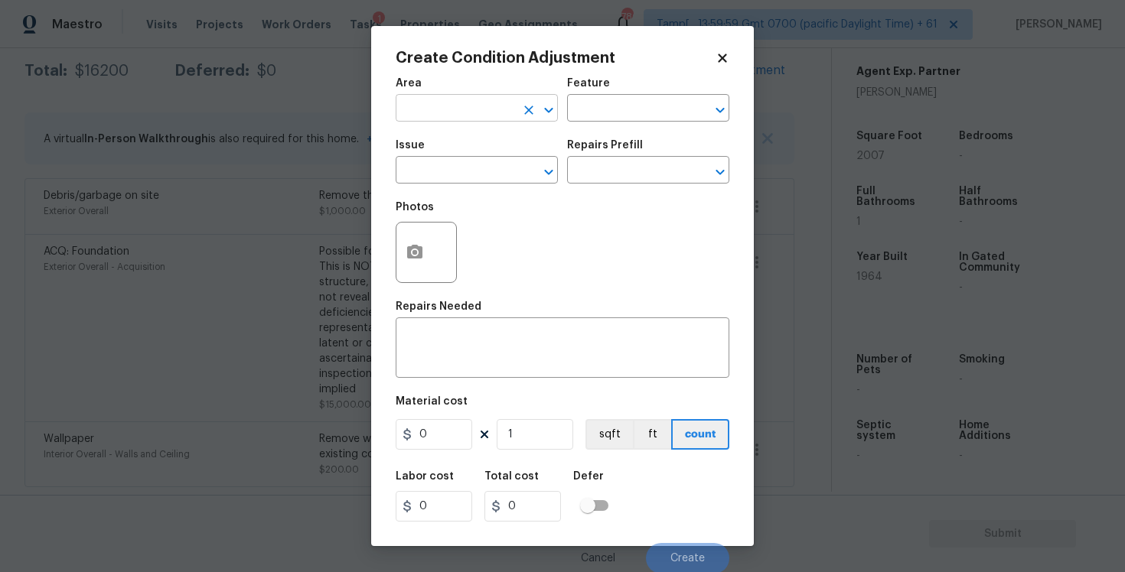
click at [430, 111] on input "text" at bounding box center [455, 110] width 119 height 24
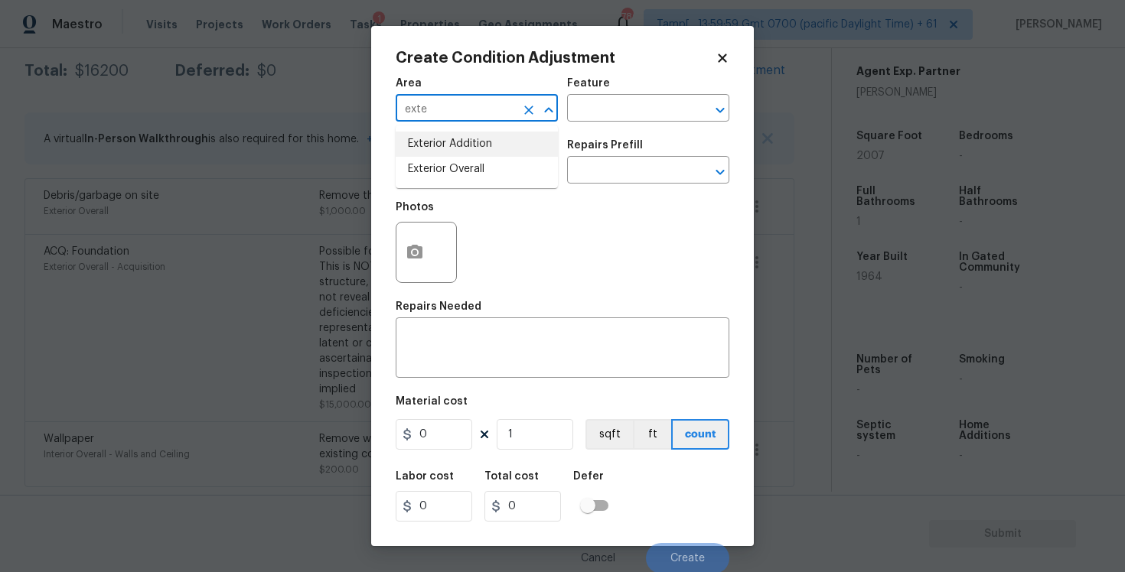
click at [439, 158] on li "Exterior Overall" at bounding box center [477, 169] width 162 height 25
type input "Exterior Overall"
click at [445, 170] on input "text" at bounding box center [455, 172] width 119 height 24
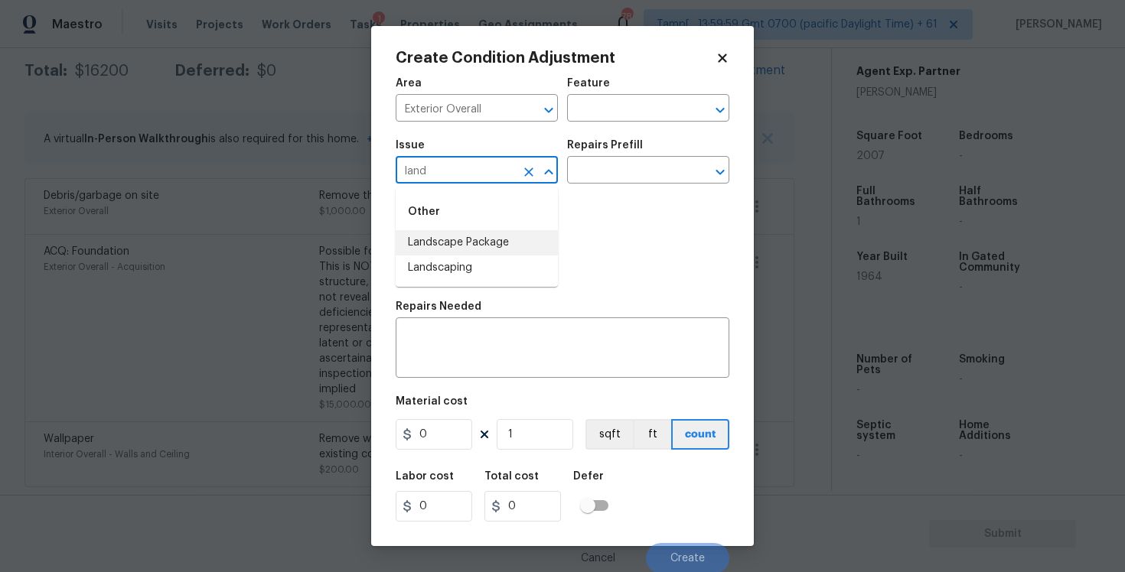
click at [445, 246] on li "Landscape Package" at bounding box center [477, 242] width 162 height 25
type input "Landscape Package"
click at [417, 233] on button "button" at bounding box center [414, 253] width 37 height 60
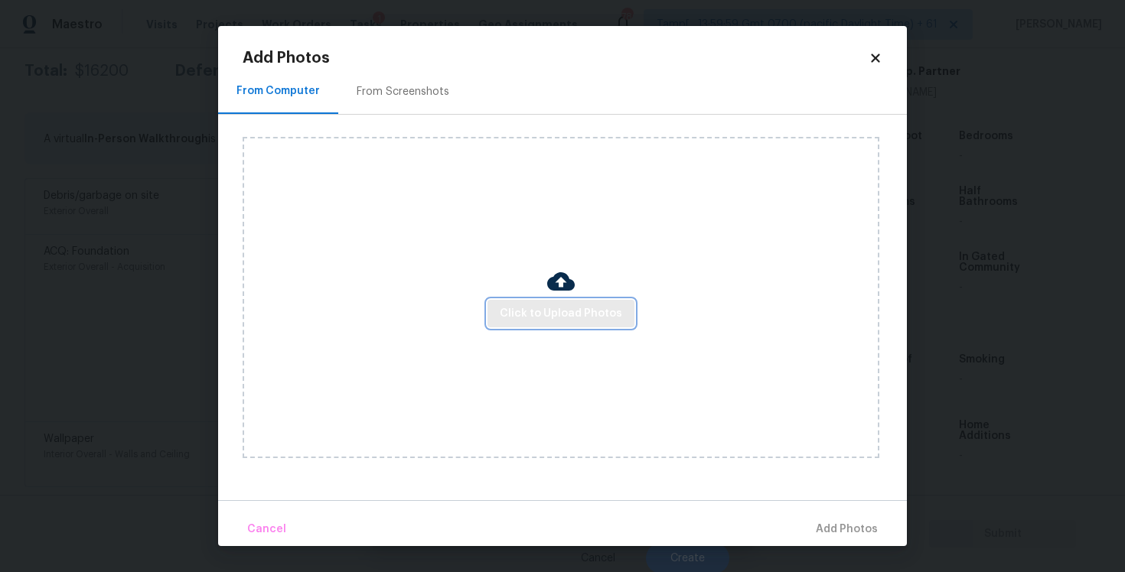
click at [510, 310] on span "Click to Upload Photos" at bounding box center [561, 314] width 122 height 19
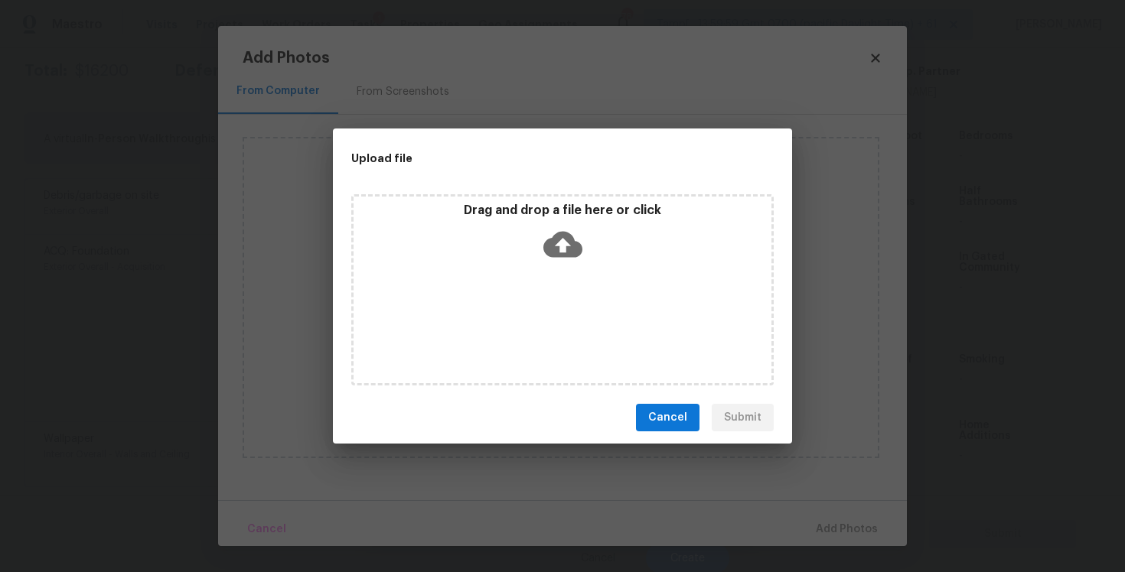
click at [554, 234] on icon at bounding box center [562, 245] width 39 height 26
